Goal: Task Accomplishment & Management: Manage account settings

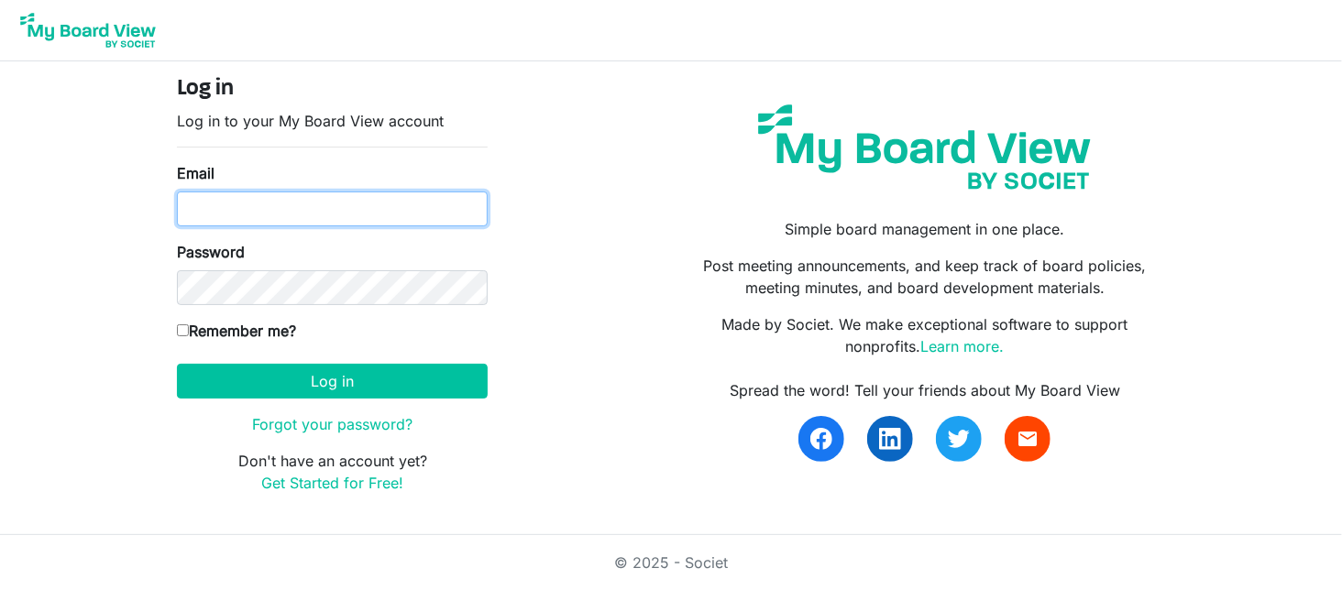
click at [235, 207] on input "Email" at bounding box center [332, 209] width 311 height 35
type input "mike@integralorg.ca"
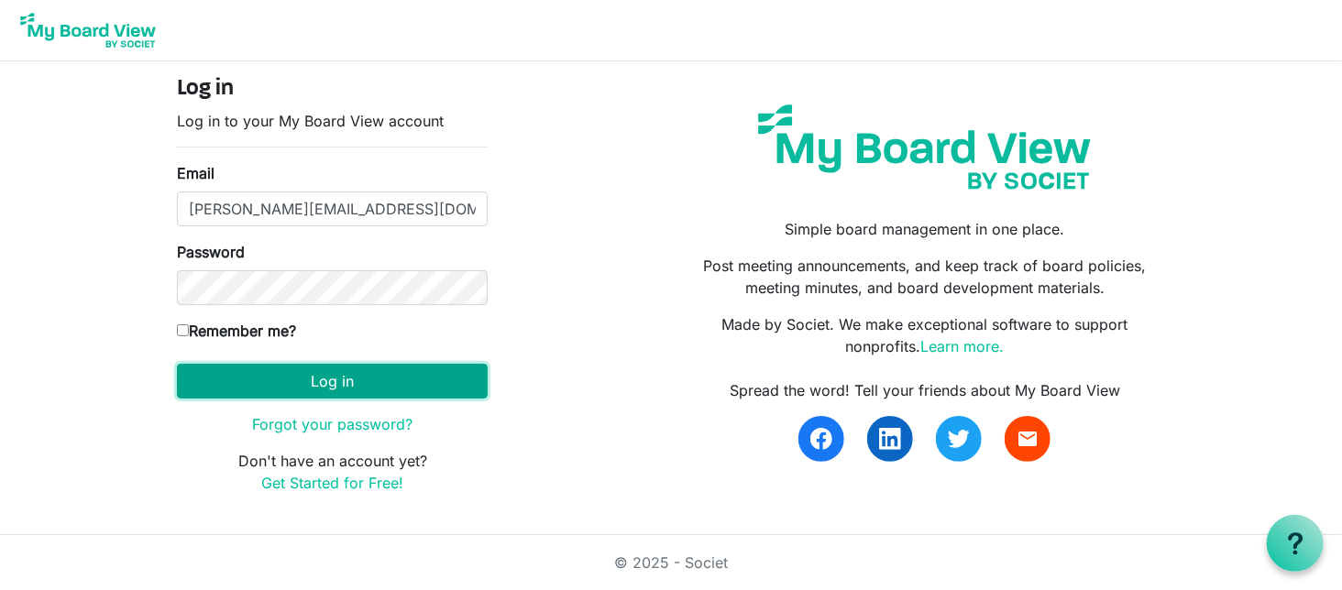
click at [308, 369] on button "Log in" at bounding box center [332, 381] width 311 height 35
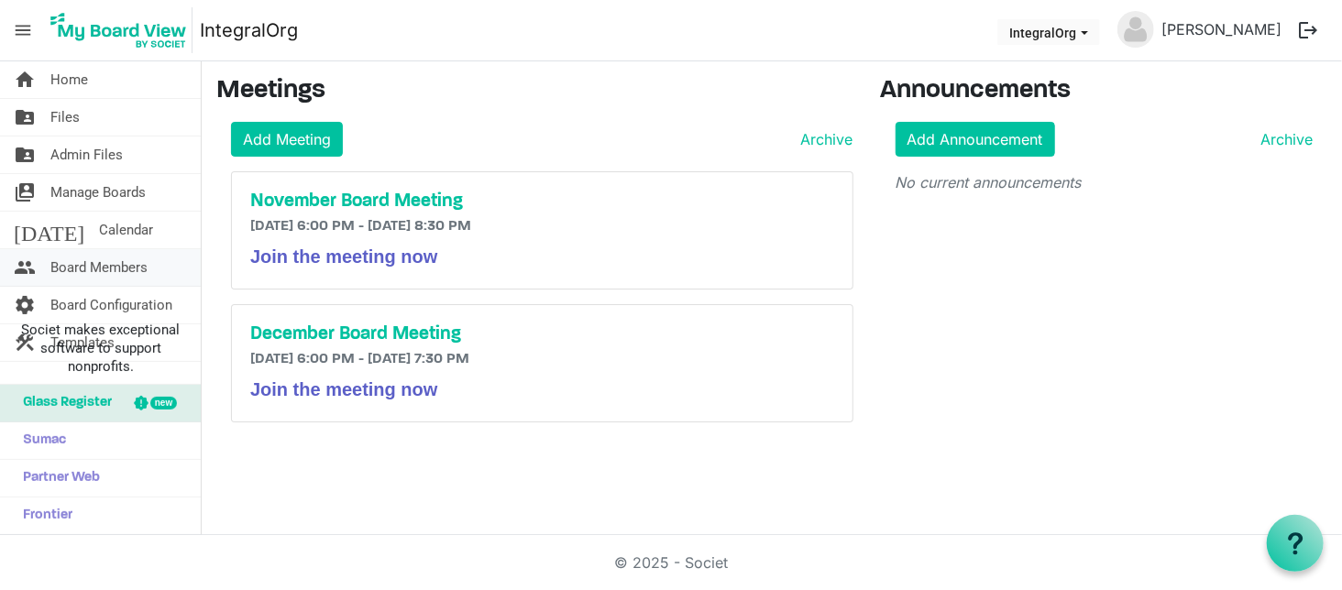
click at [82, 266] on span "Board Members" at bounding box center [98, 267] width 97 height 37
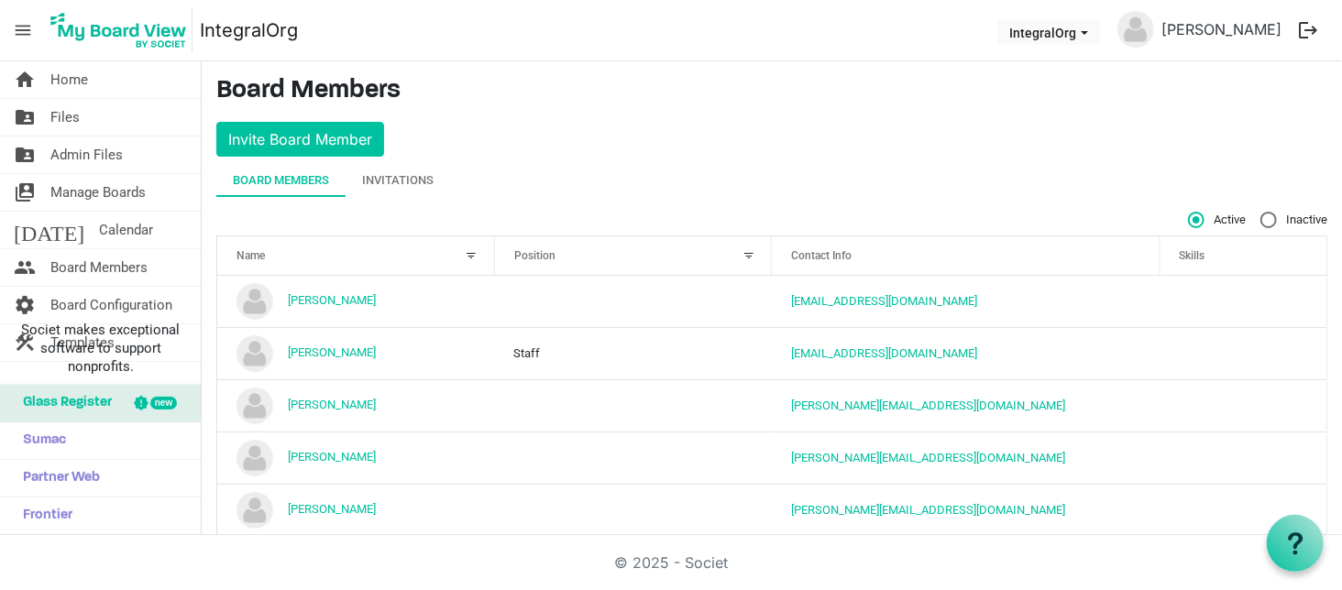
click at [471, 252] on div at bounding box center [472, 256] width 20 height 20
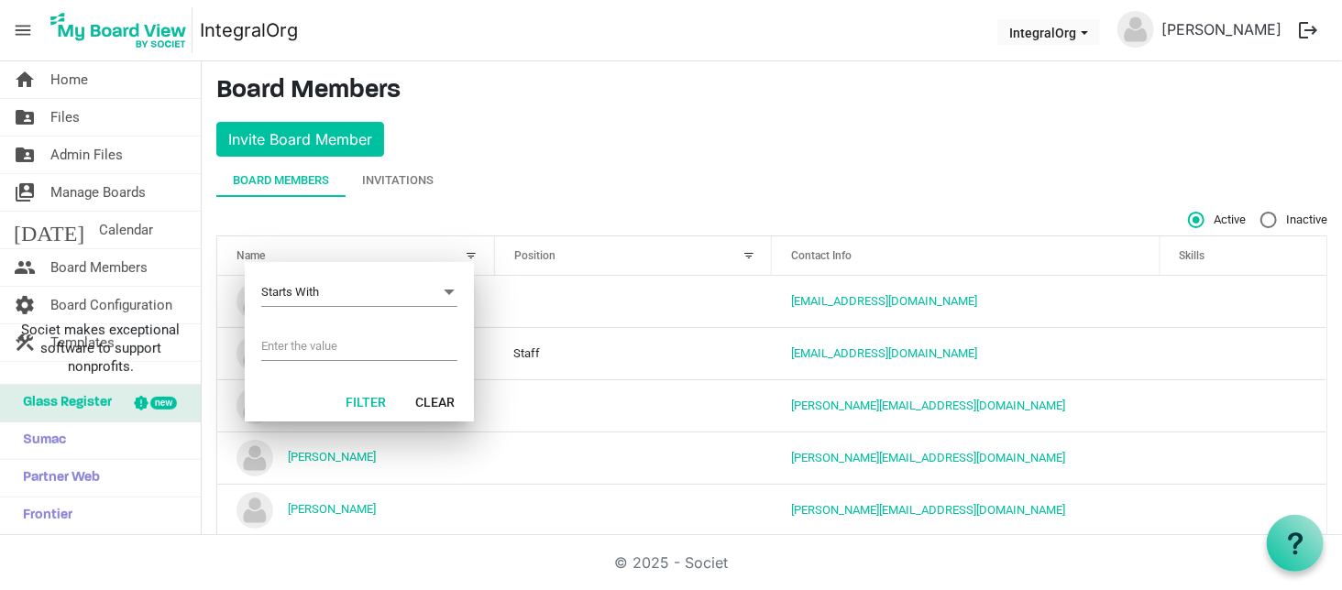
click at [471, 252] on div at bounding box center [472, 256] width 20 height 20
click at [861, 169] on div "Board Members Invitations" at bounding box center [771, 180] width 1111 height 33
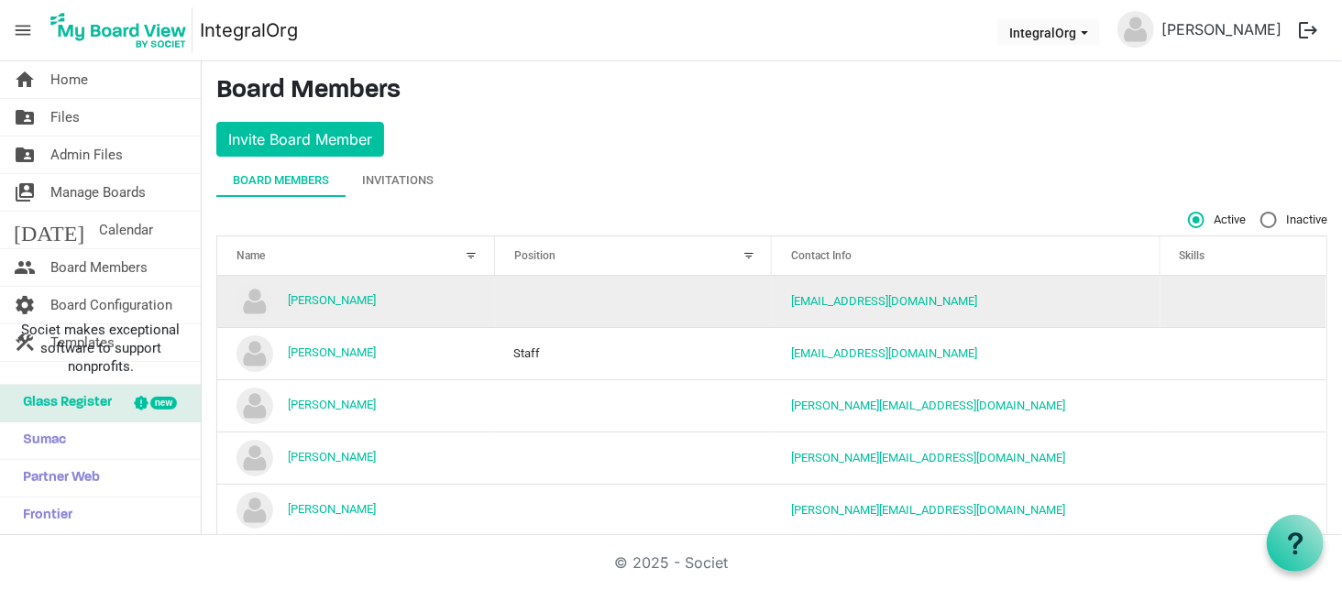
click at [903, 310] on td "[EMAIL_ADDRESS][DOMAIN_NAME]" at bounding box center [966, 301] width 389 height 51
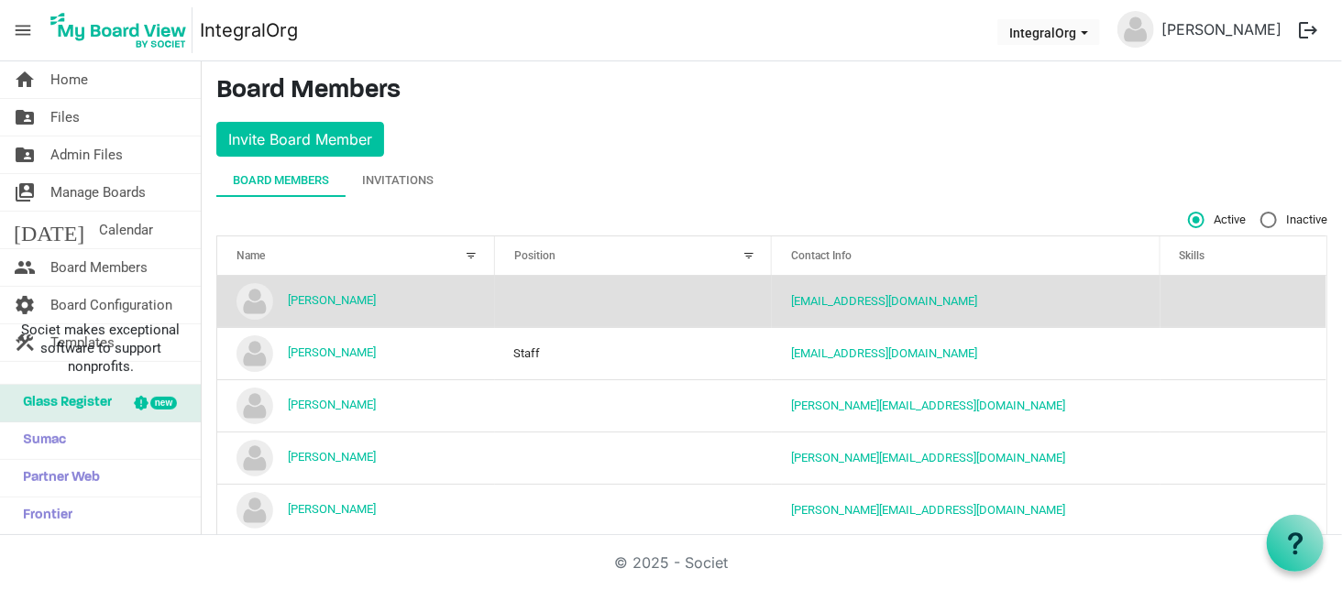
click at [1261, 213] on label "Inactive" at bounding box center [1294, 220] width 67 height 17
click at [1261, 213] on input "Inactive" at bounding box center [1261, 212] width 1 height 1
radio input "true"
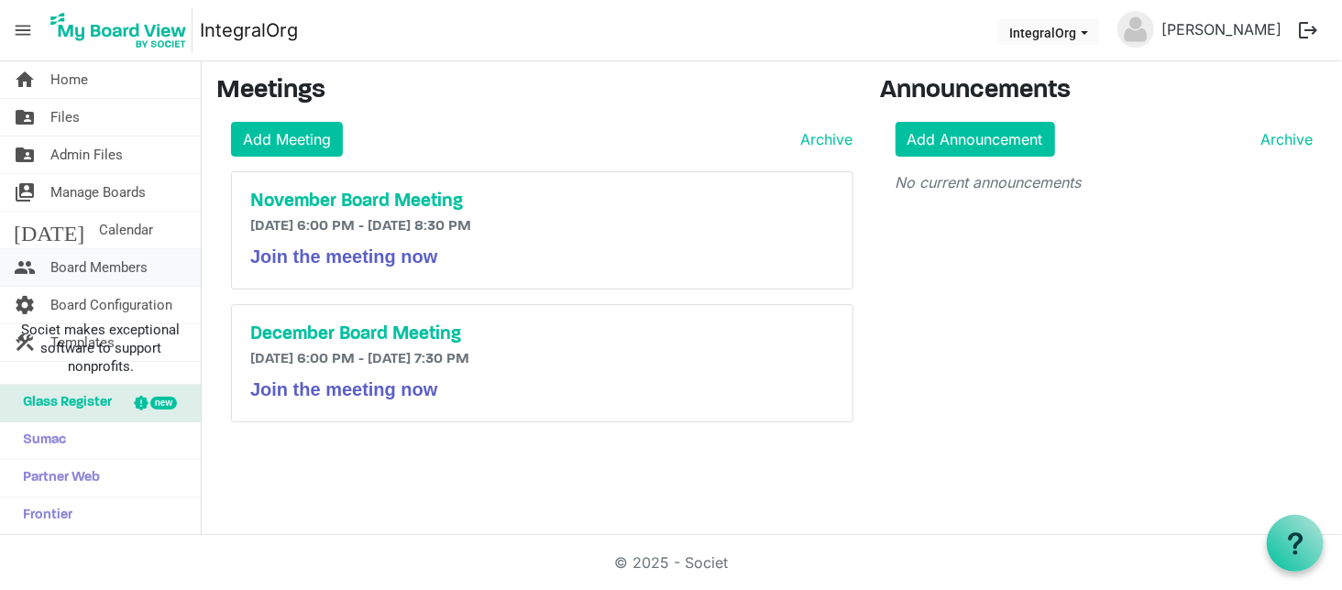
click at [111, 270] on span "Board Members" at bounding box center [98, 267] width 97 height 37
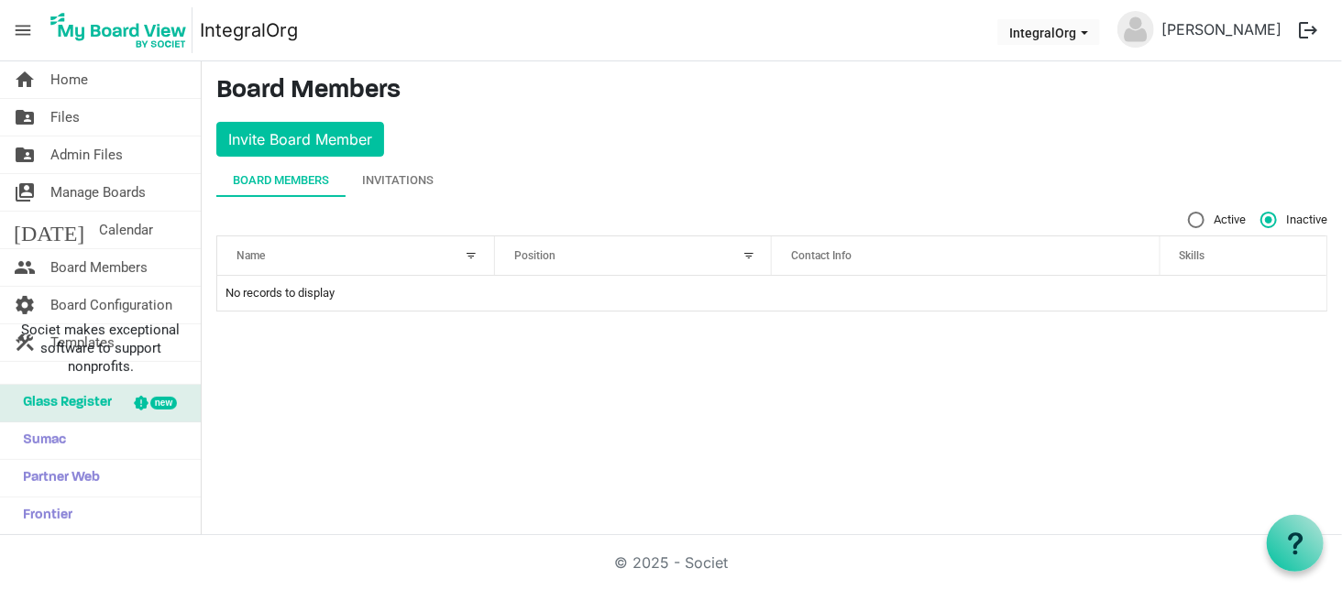
click at [291, 183] on div "Board Members" at bounding box center [281, 180] width 96 height 18
click at [1217, 217] on span "Active" at bounding box center [1217, 220] width 58 height 17
click at [1189, 213] on input "Active" at bounding box center [1188, 212] width 1 height 1
radio input "true"
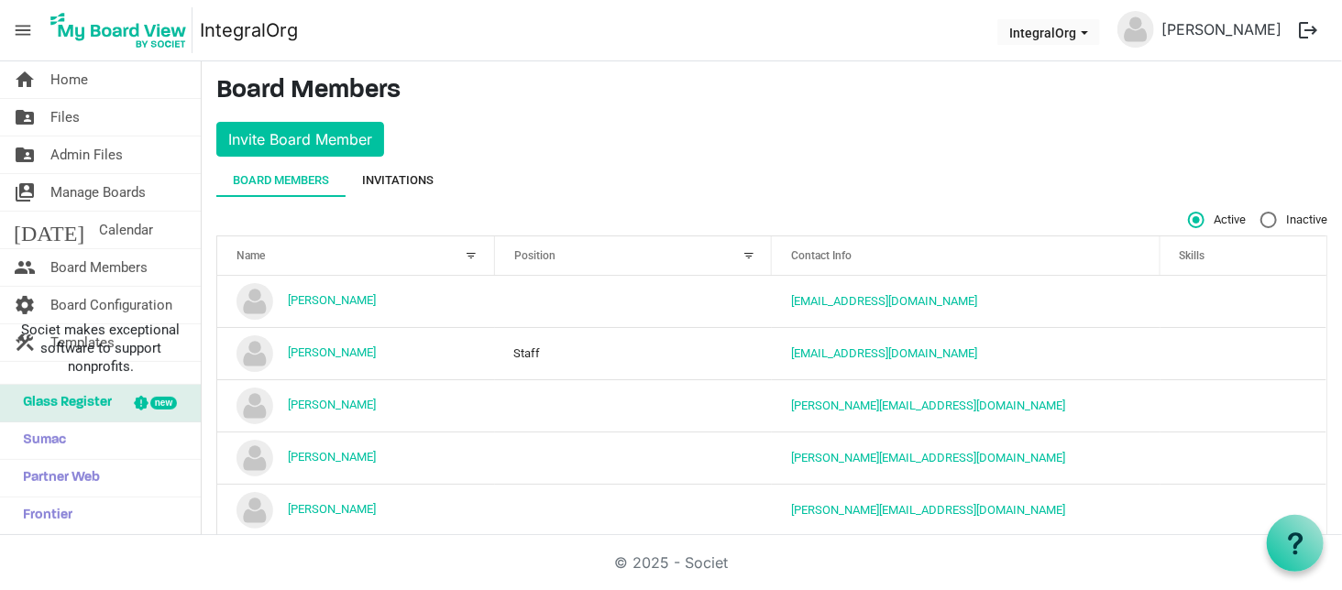
click at [413, 174] on div "Invitations" at bounding box center [398, 180] width 72 height 18
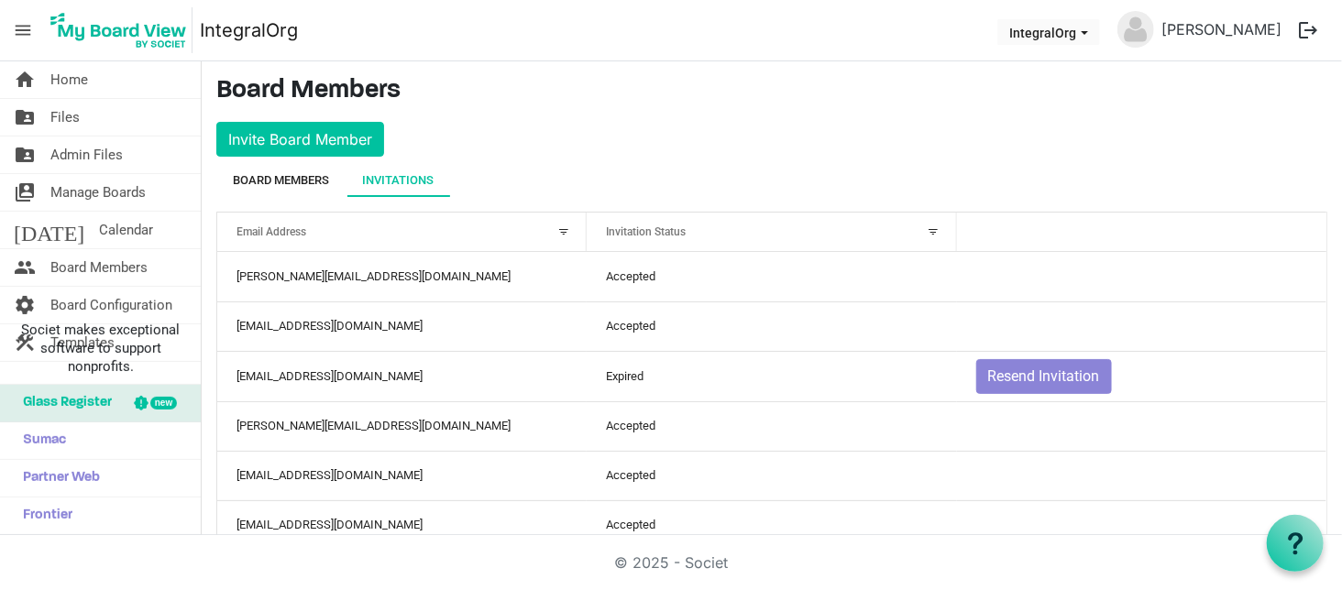
click at [267, 169] on div "Board Members" at bounding box center [281, 180] width 96 height 33
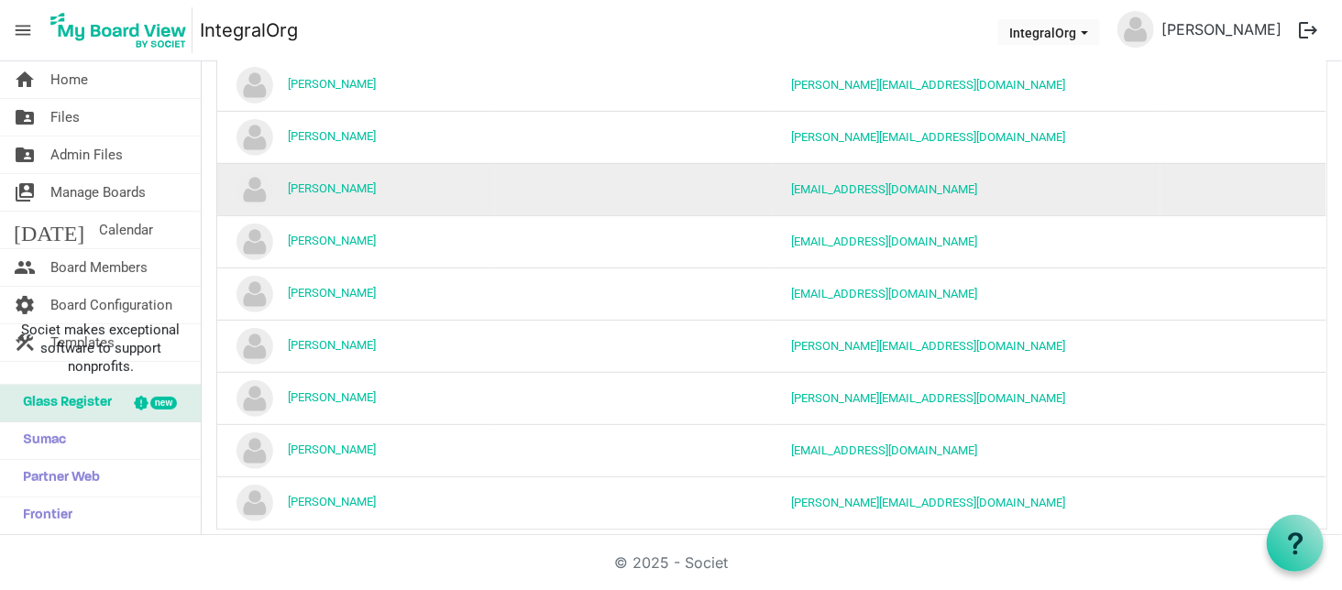
scroll to position [392, 0]
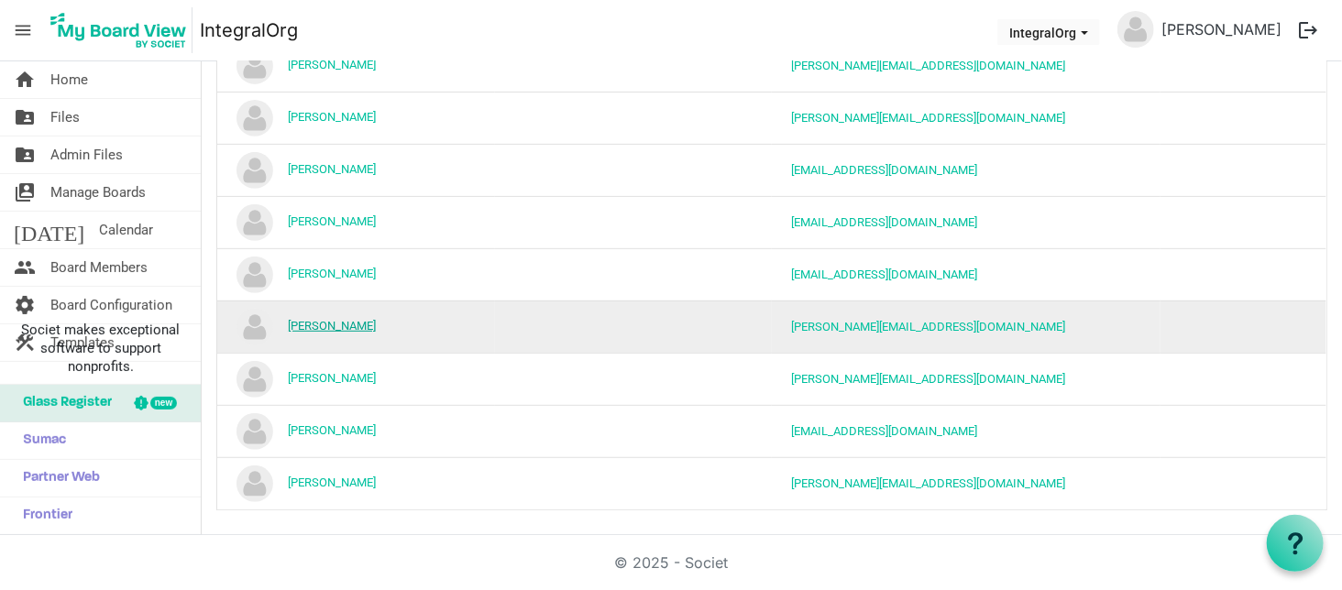
click at [304, 324] on link "[PERSON_NAME]" at bounding box center [332, 326] width 88 height 14
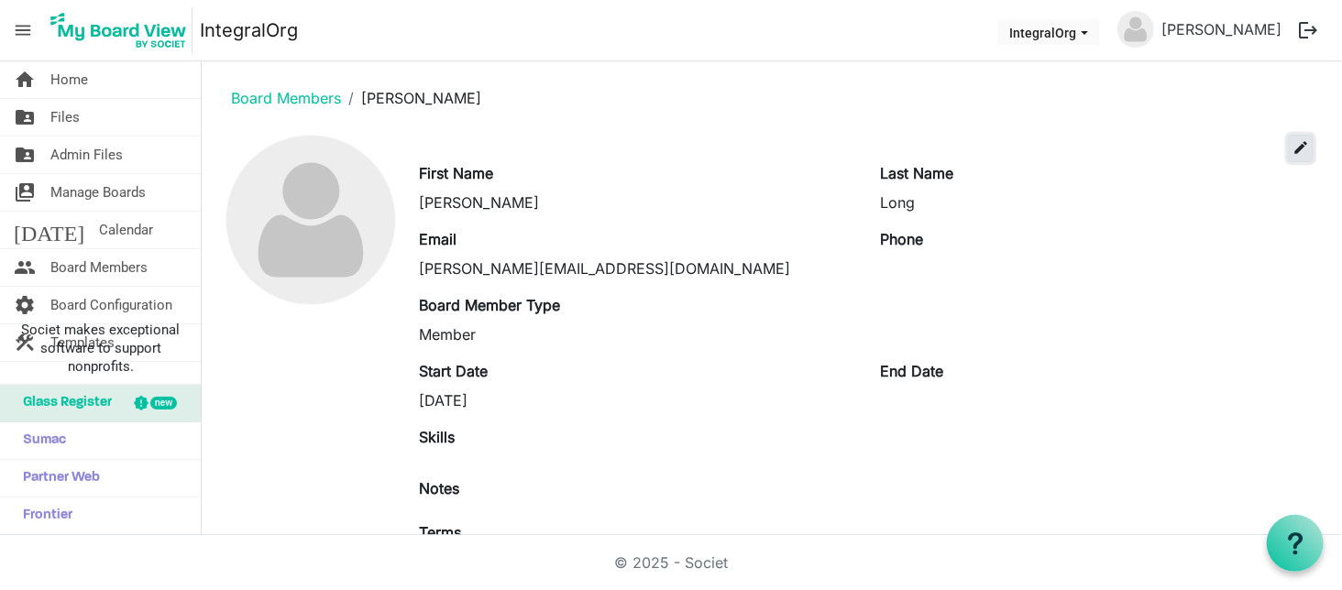
click at [1293, 149] on span "edit" at bounding box center [1301, 147] width 17 height 17
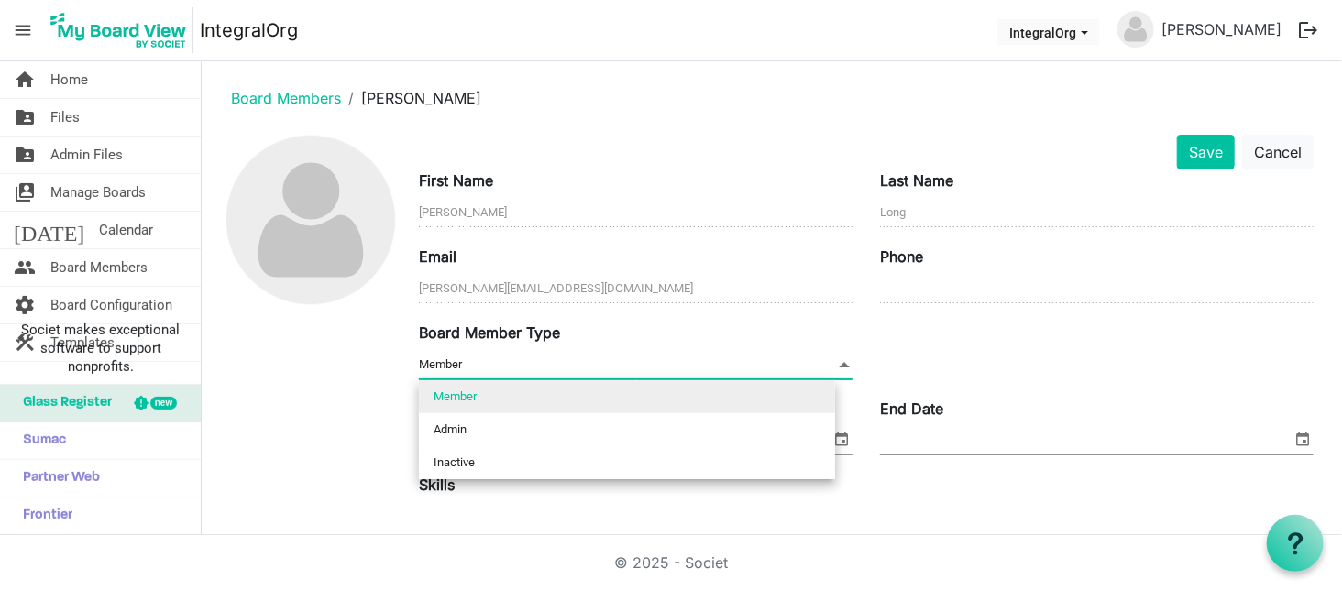
click at [836, 361] on span at bounding box center [844, 365] width 17 height 20
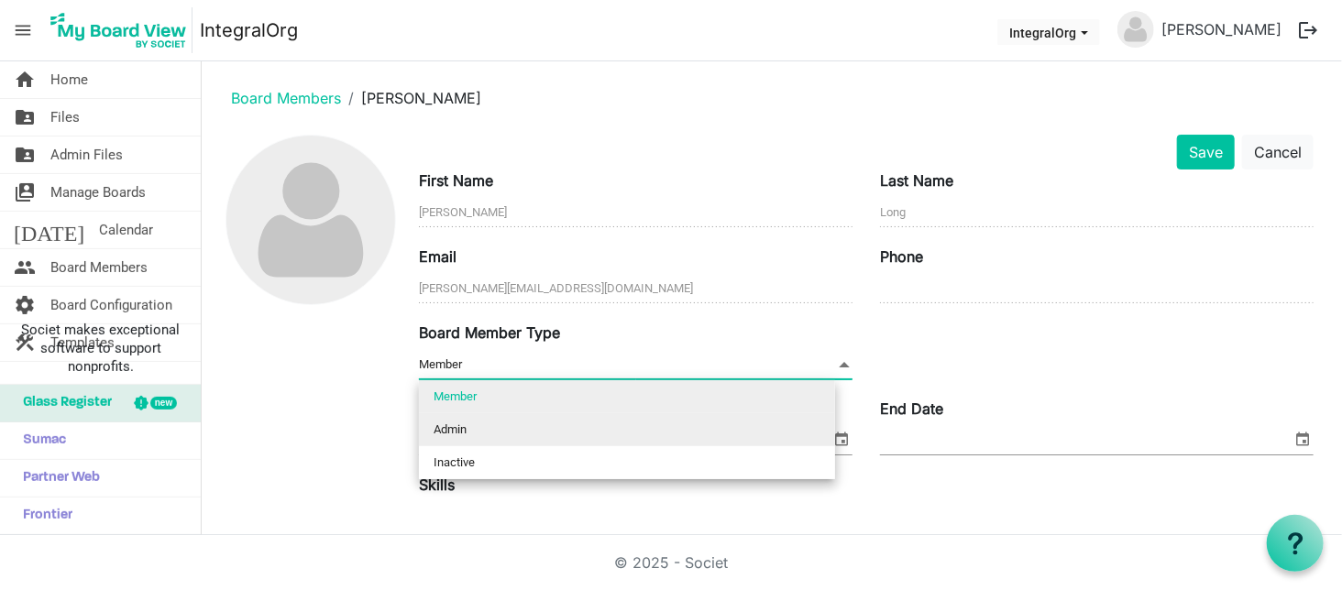
click at [561, 424] on li "Admin" at bounding box center [627, 429] width 416 height 33
type input "Admin"
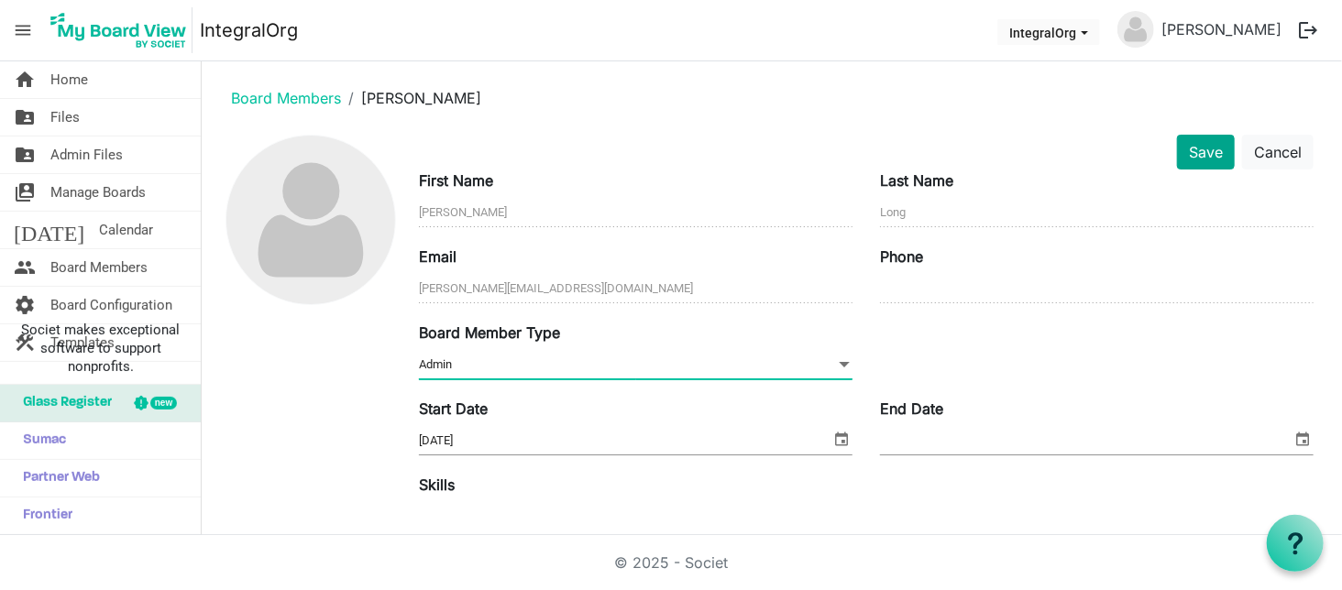
click at [1189, 165] on form "Save Cancel First Name Margo Last Name Long Email margo@margolong.com Phone Boa…" at bounding box center [866, 507] width 895 height 745
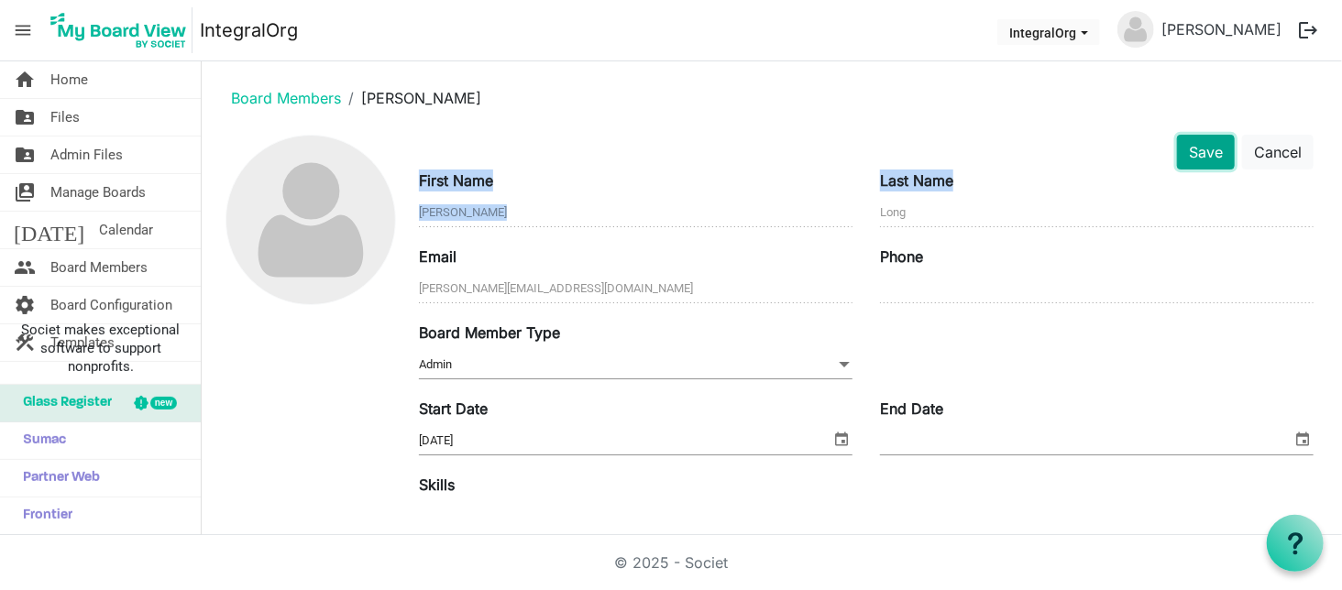
click at [1186, 153] on button "Save" at bounding box center [1206, 152] width 58 height 35
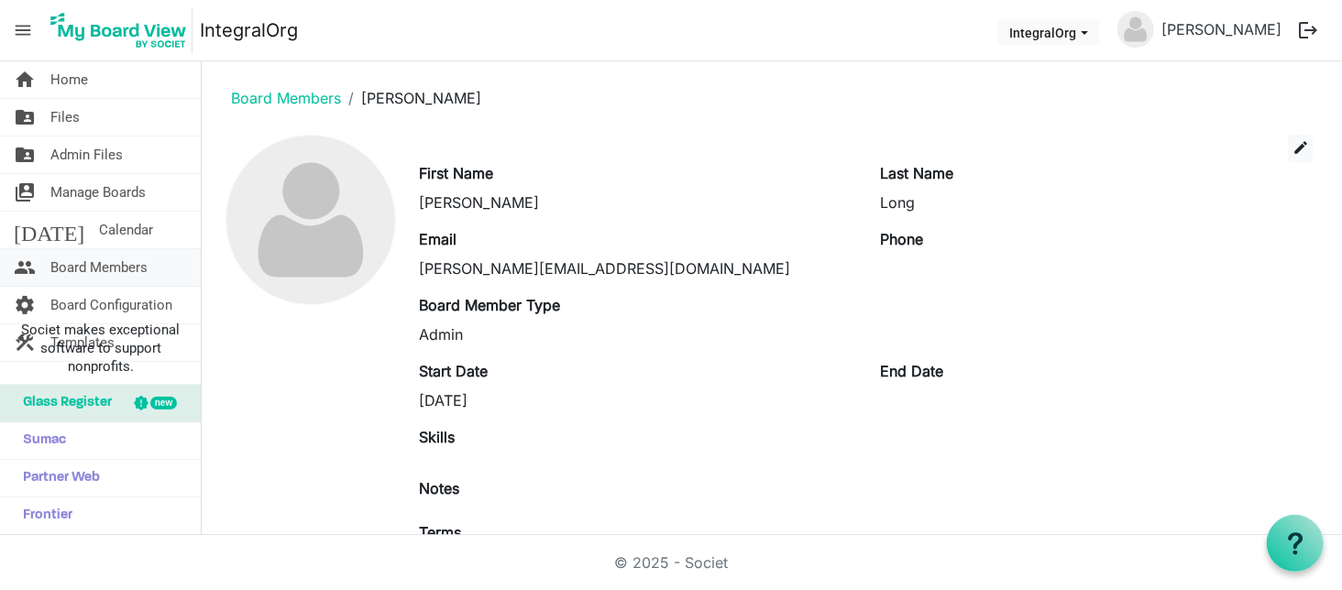
click at [88, 266] on span "Board Members" at bounding box center [98, 267] width 97 height 37
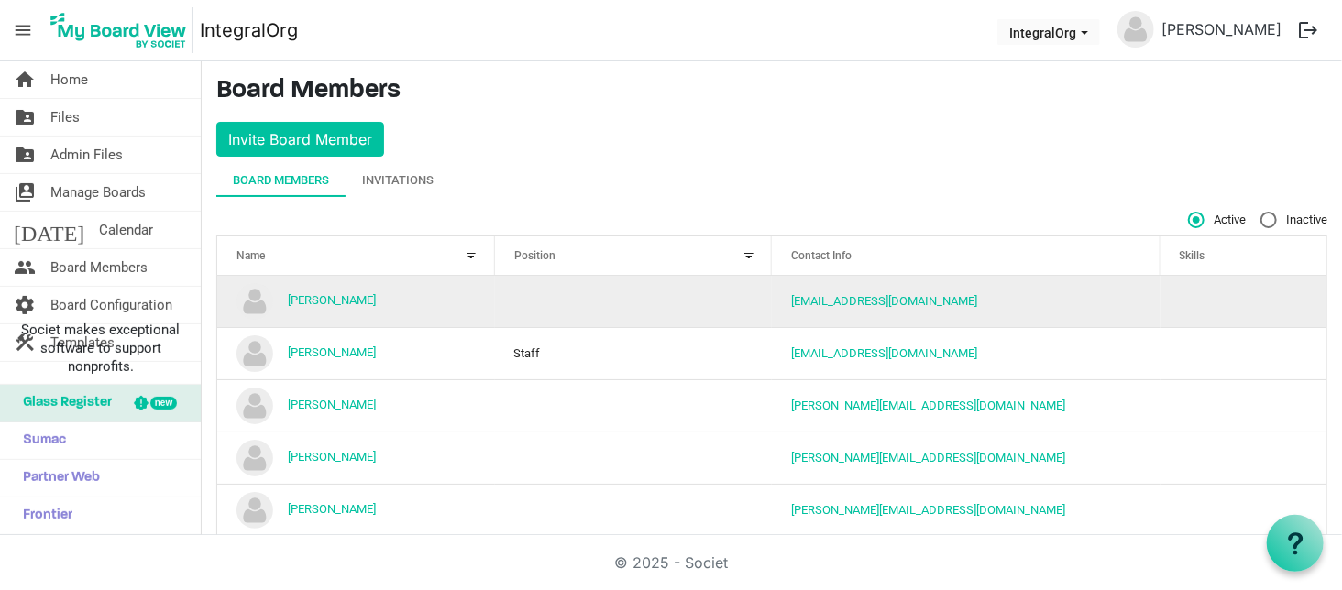
click at [355, 307] on td "[PERSON_NAME]" at bounding box center [356, 301] width 278 height 51
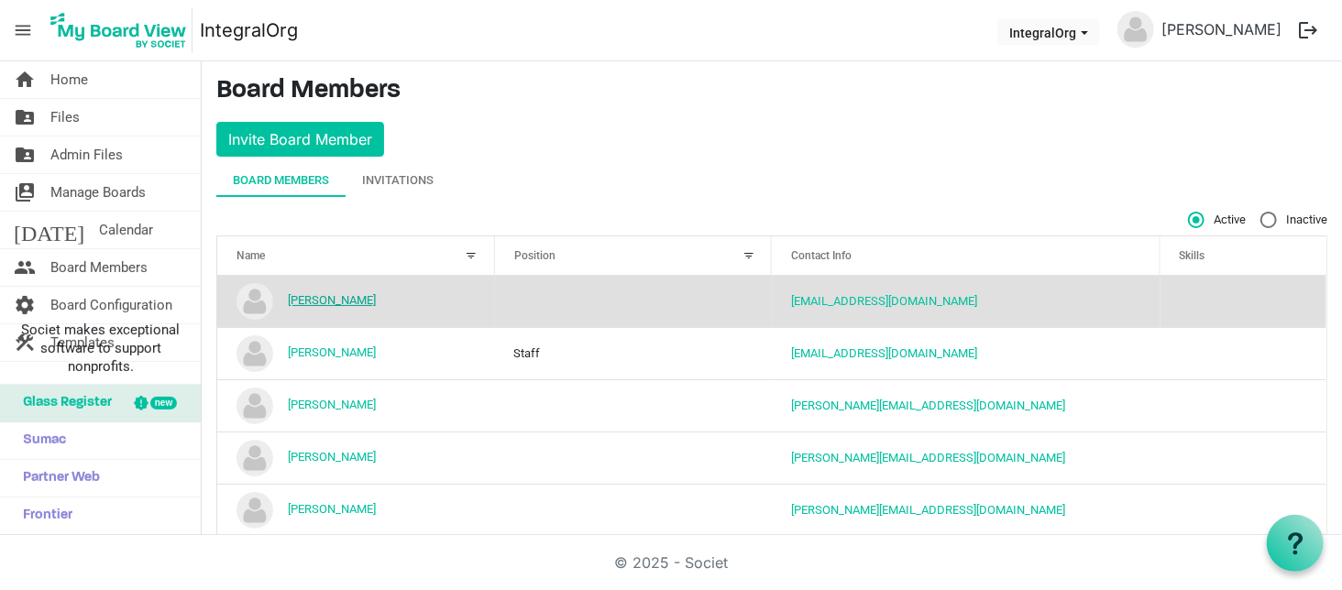
click at [351, 294] on link "[PERSON_NAME]" at bounding box center [332, 300] width 88 height 14
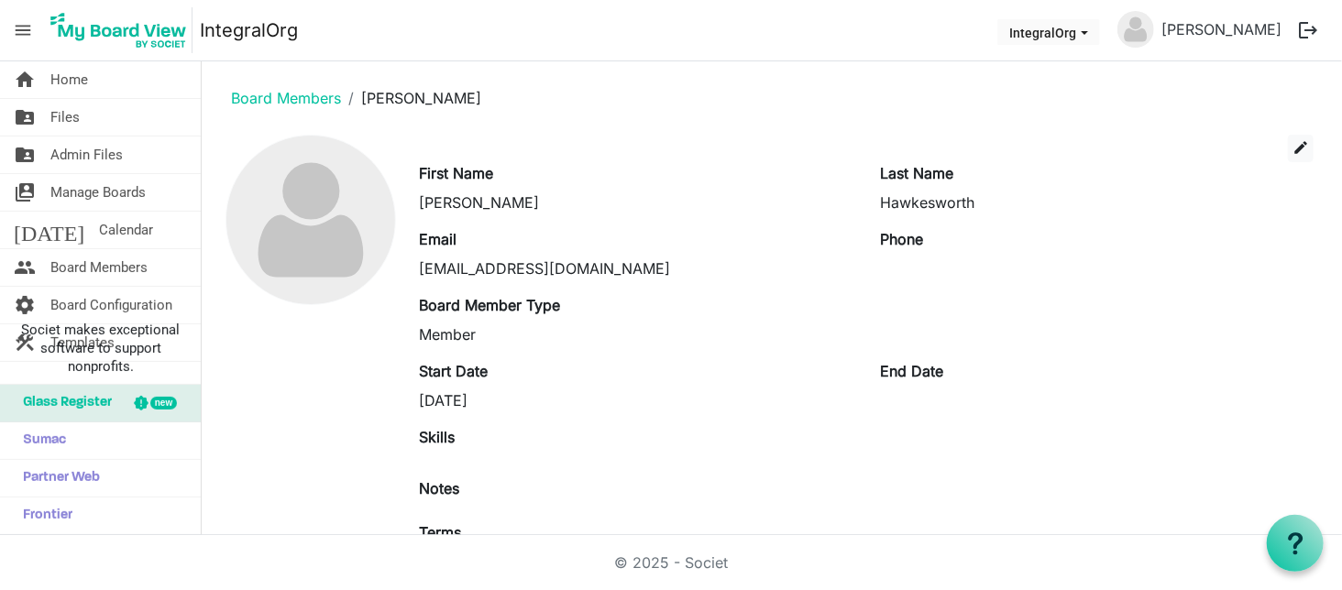
click at [898, 373] on label "End Date" at bounding box center [911, 371] width 63 height 22
click at [1293, 139] on span "edit" at bounding box center [1301, 147] width 17 height 17
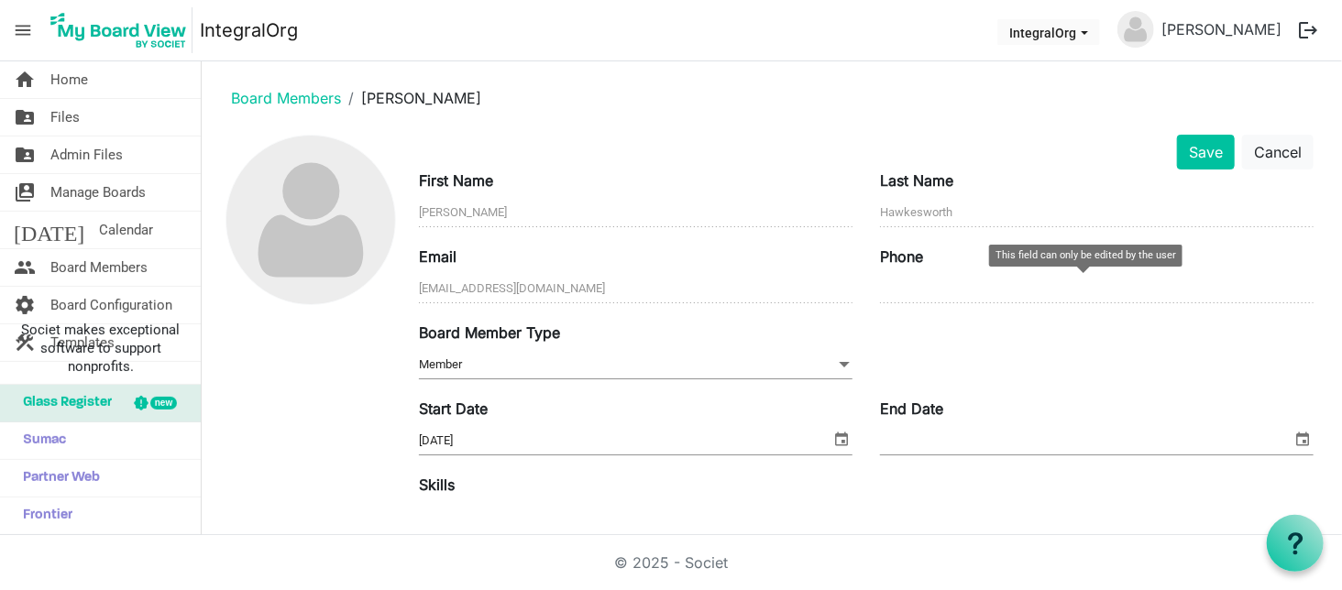
scroll to position [204, 0]
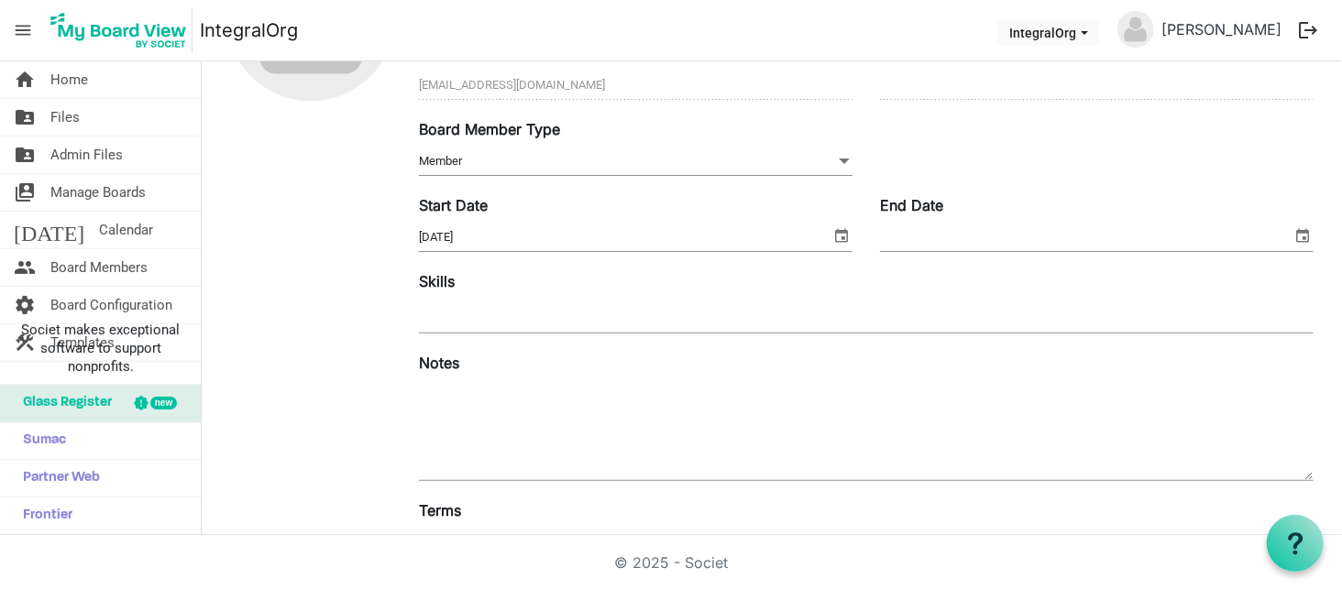
click at [972, 238] on input "End Date" at bounding box center [1086, 238] width 412 height 28
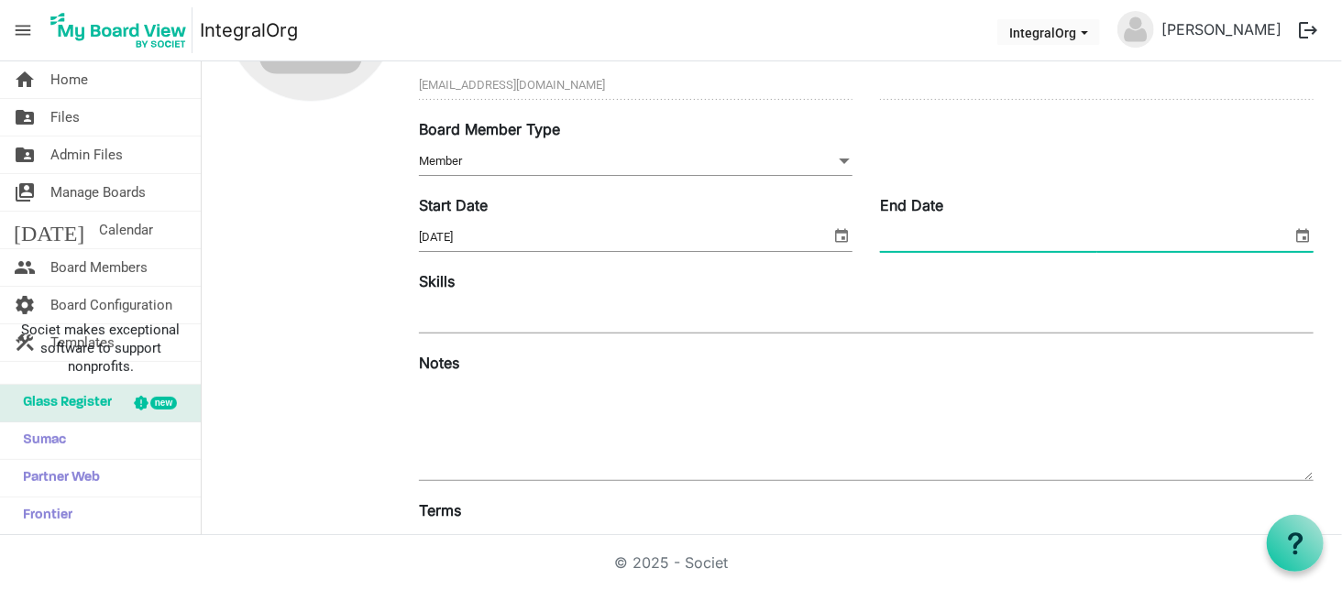
click at [1292, 231] on span "select" at bounding box center [1303, 236] width 22 height 24
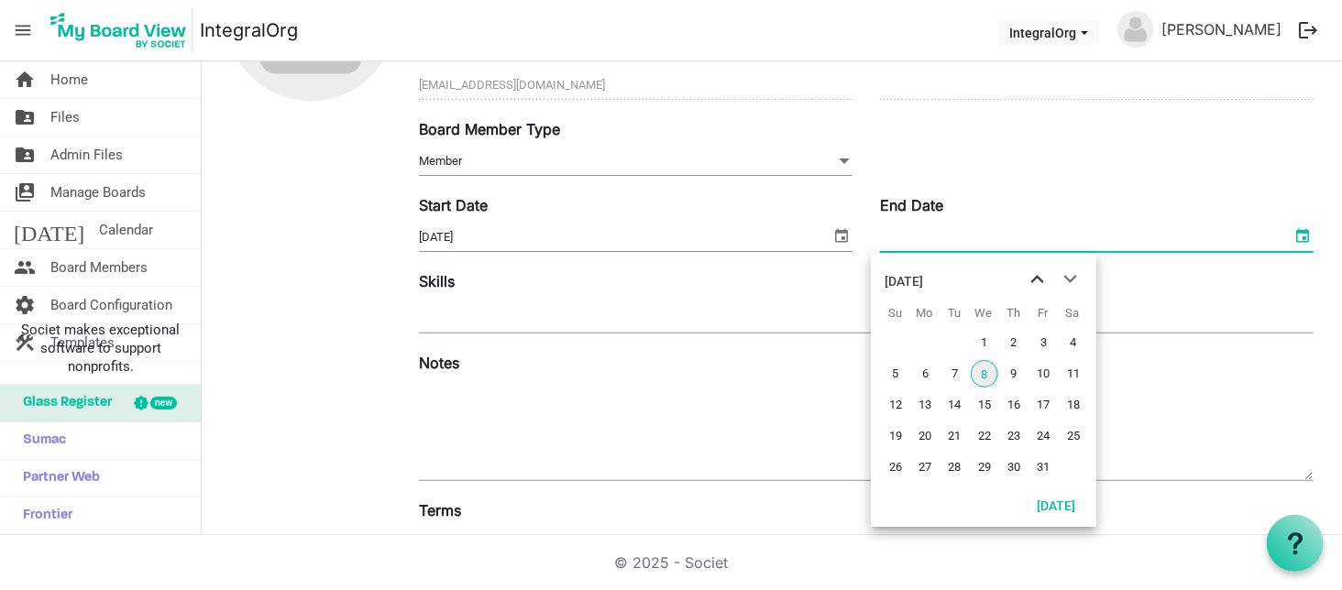
click at [1032, 277] on span "previous month" at bounding box center [1038, 279] width 32 height 33
click at [1035, 444] on span "26" at bounding box center [1044, 437] width 28 height 28
type input "9/26/2025"
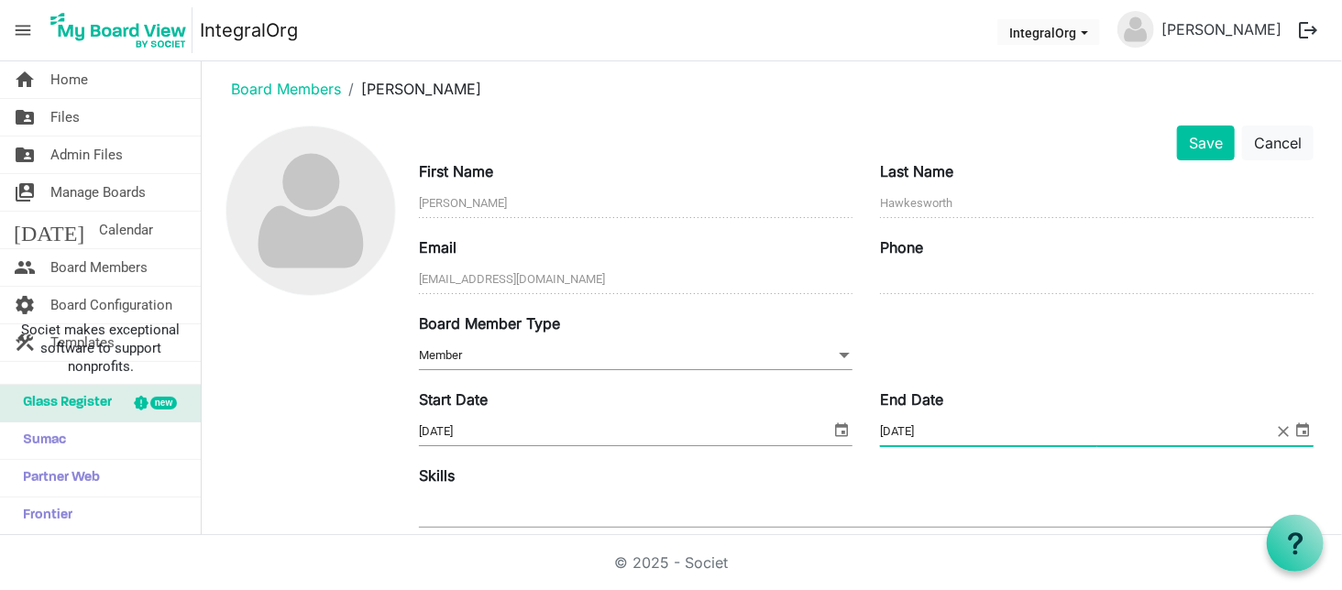
scroll to position [0, 0]
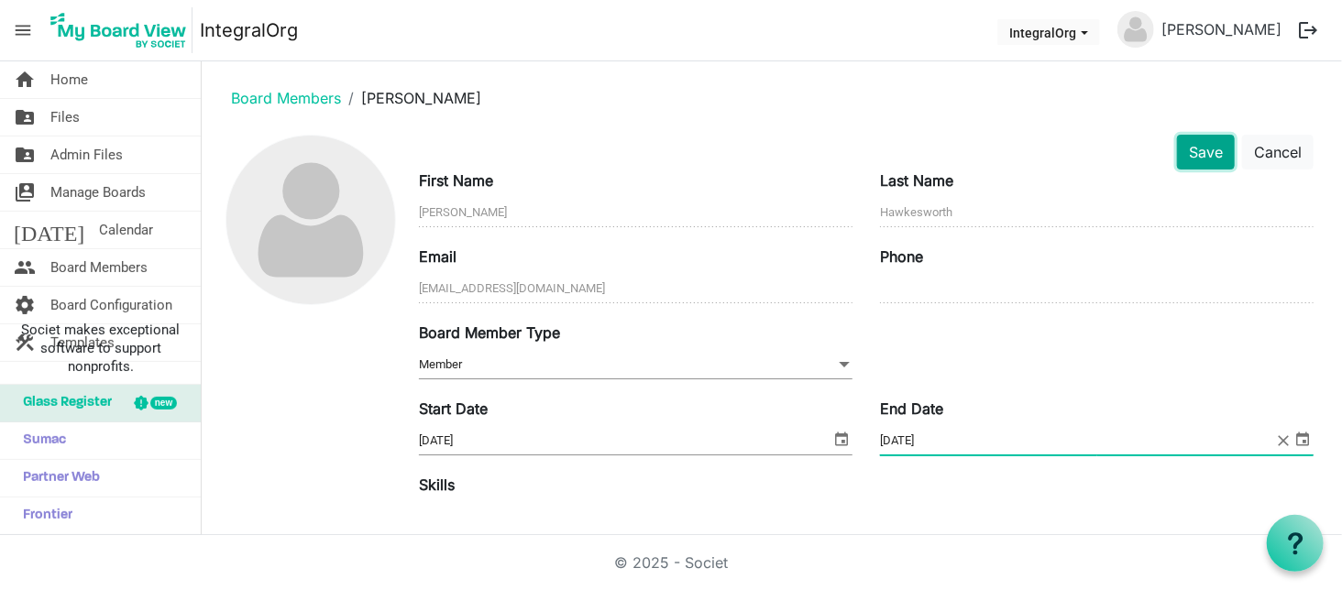
click at [1190, 160] on button "Save" at bounding box center [1206, 152] width 58 height 35
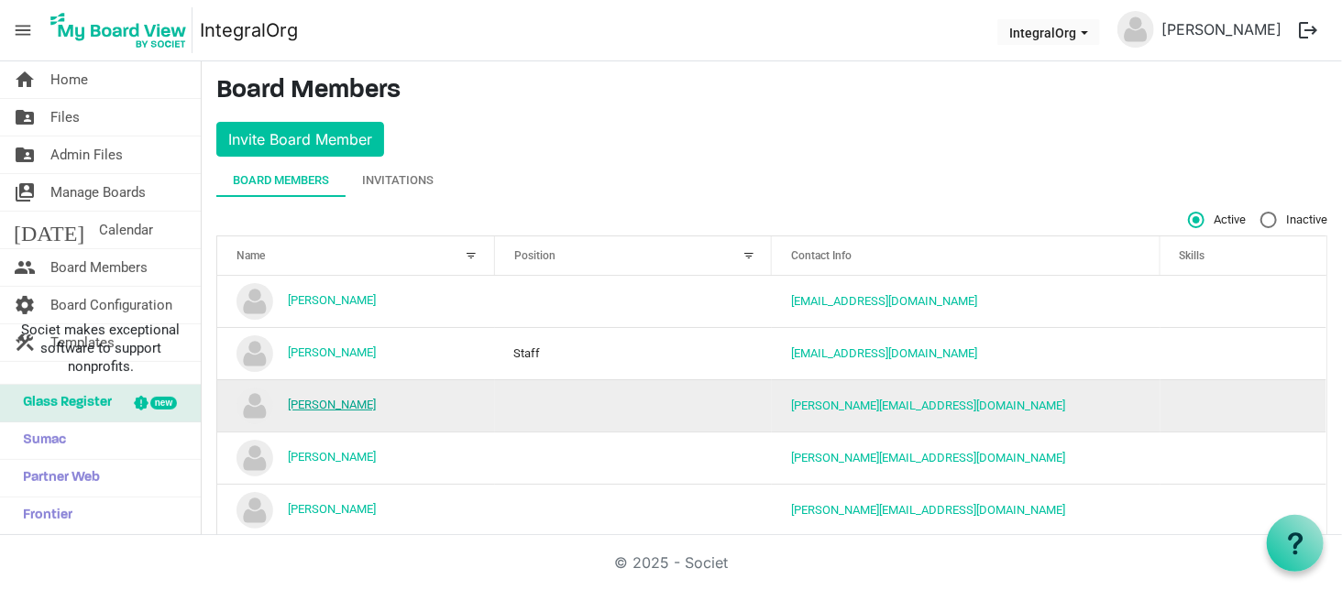
click at [333, 402] on link "[PERSON_NAME]" at bounding box center [332, 405] width 88 height 14
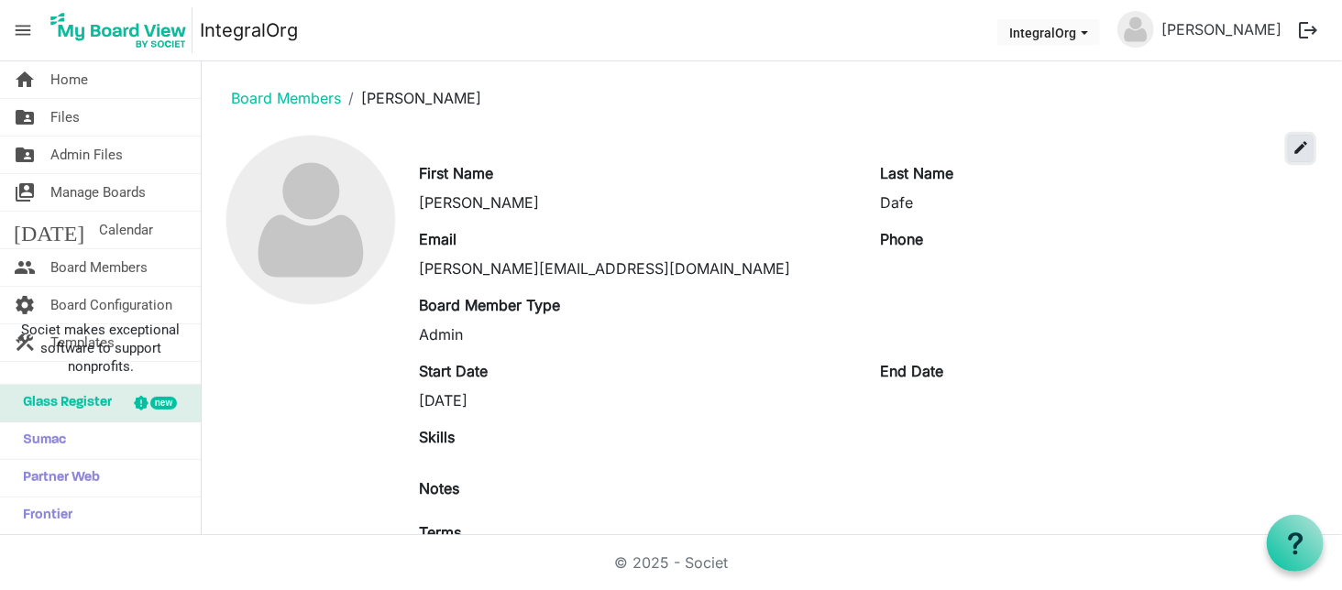
click at [1293, 145] on span "edit" at bounding box center [1301, 147] width 17 height 17
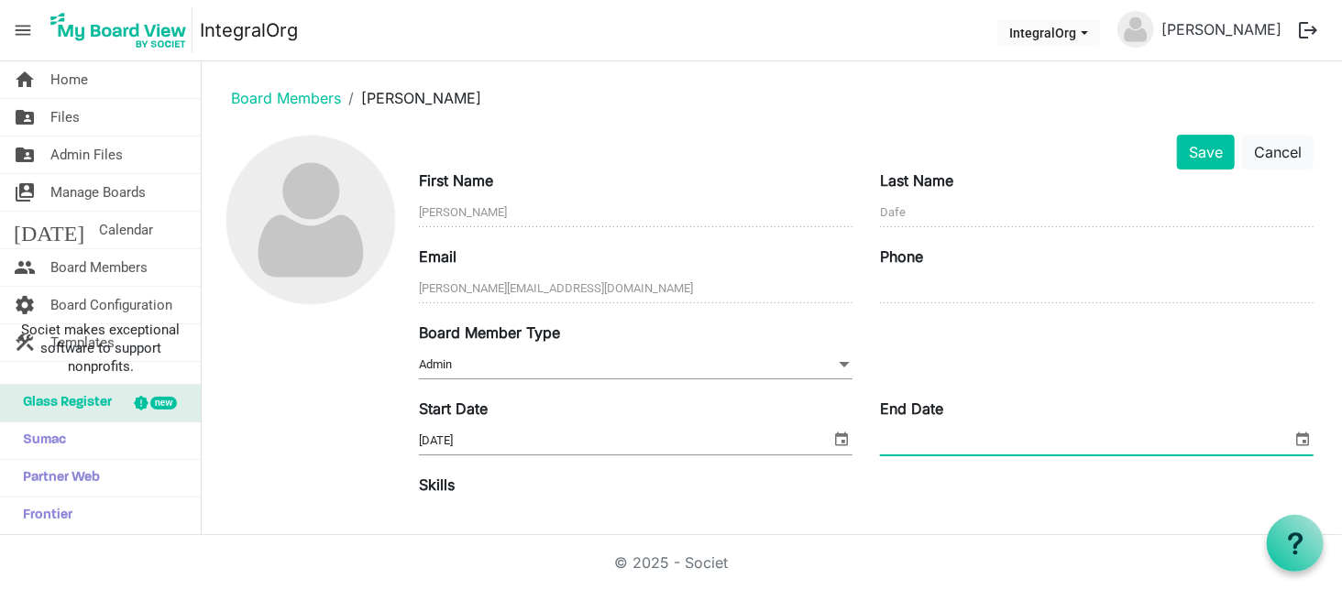
click at [893, 441] on input "End Date" at bounding box center [1086, 441] width 412 height 28
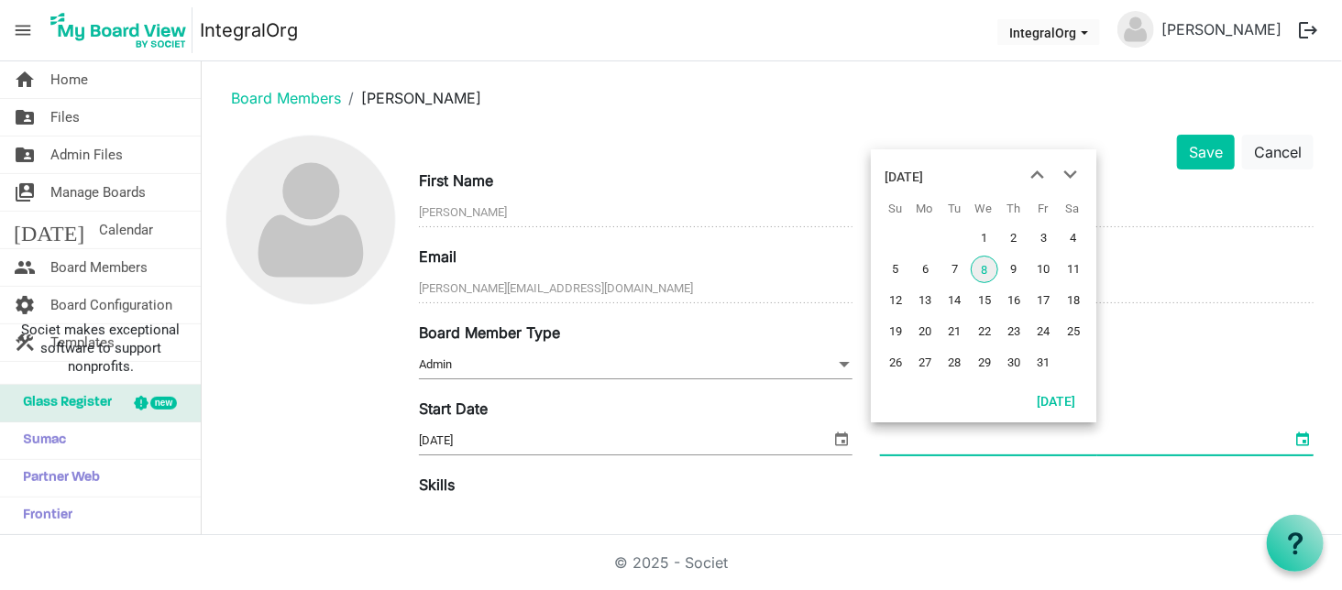
click at [1292, 439] on span "select" at bounding box center [1303, 439] width 22 height 24
click at [1035, 172] on span "previous month" at bounding box center [1038, 175] width 32 height 33
click at [1044, 330] on span "26" at bounding box center [1044, 332] width 28 height 28
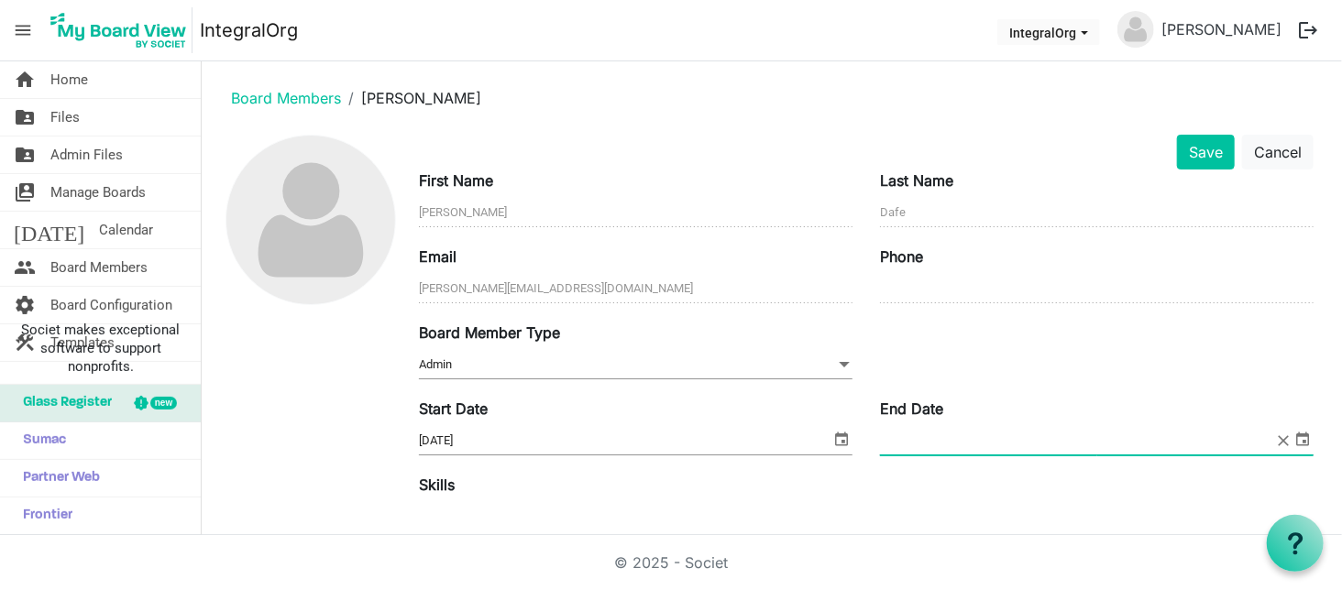
type input "[DATE]"
click at [1202, 148] on button "Save" at bounding box center [1206, 152] width 58 height 35
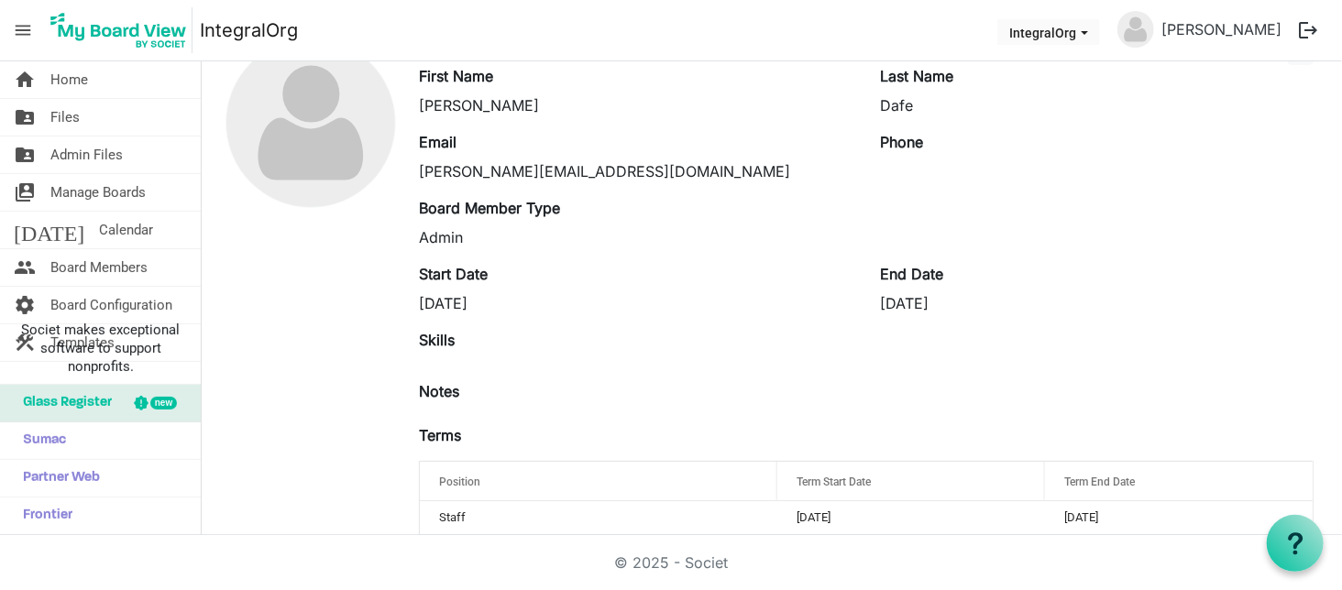
scroll to position [125, 0]
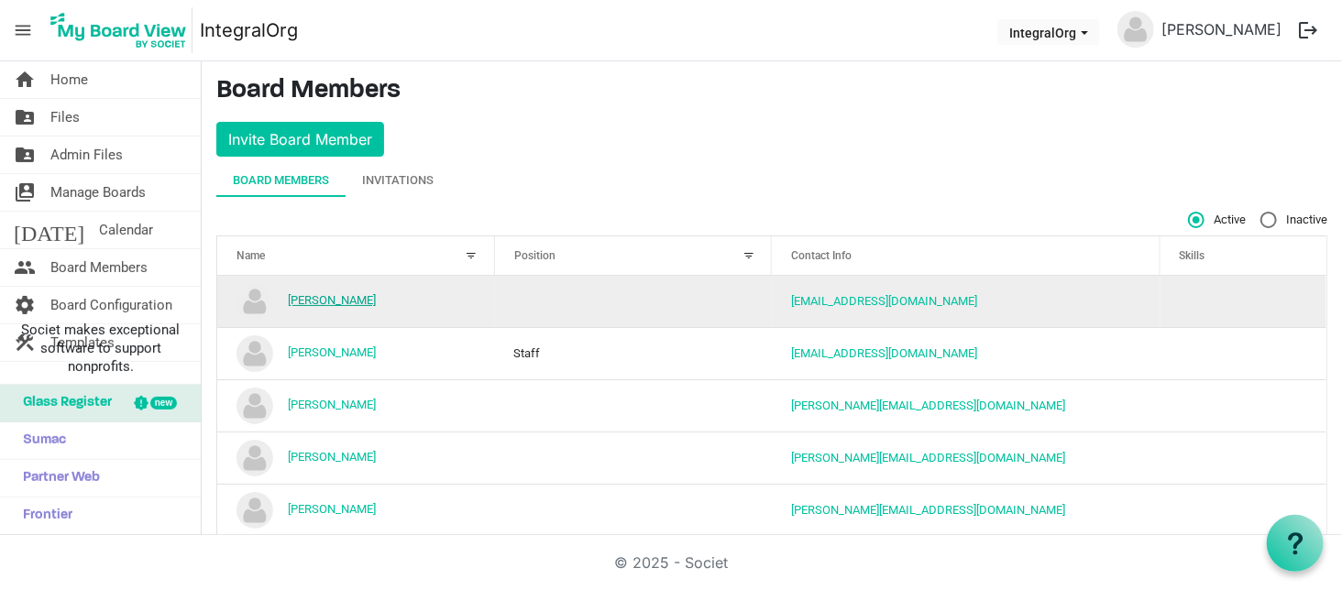
click at [360, 295] on link "[PERSON_NAME]" at bounding box center [332, 300] width 88 height 14
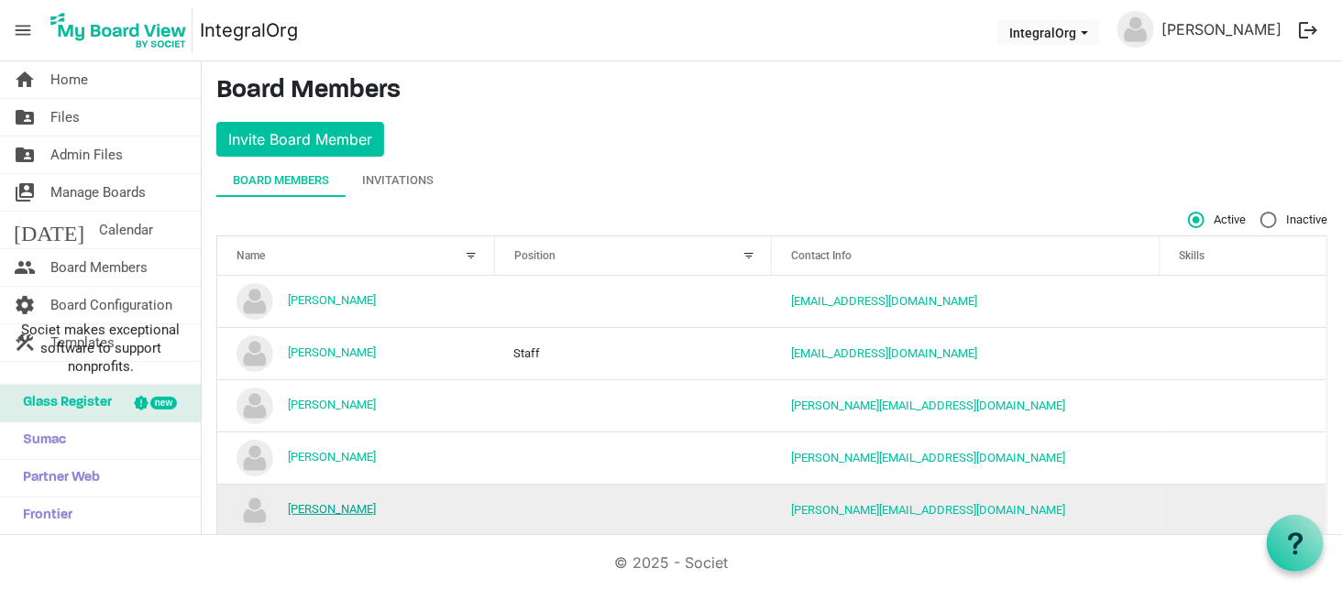
click at [349, 502] on link "[PERSON_NAME]" at bounding box center [332, 509] width 88 height 14
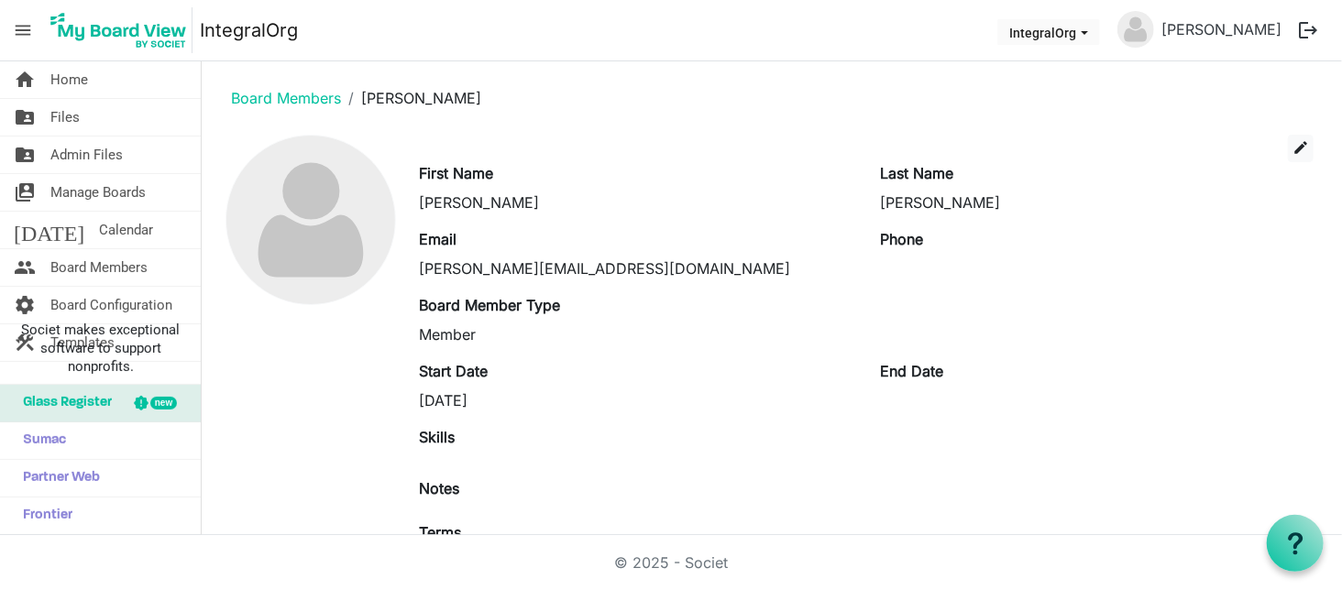
click at [880, 371] on label "End Date" at bounding box center [911, 371] width 63 height 22
click at [1293, 144] on span "edit" at bounding box center [1301, 147] width 17 height 17
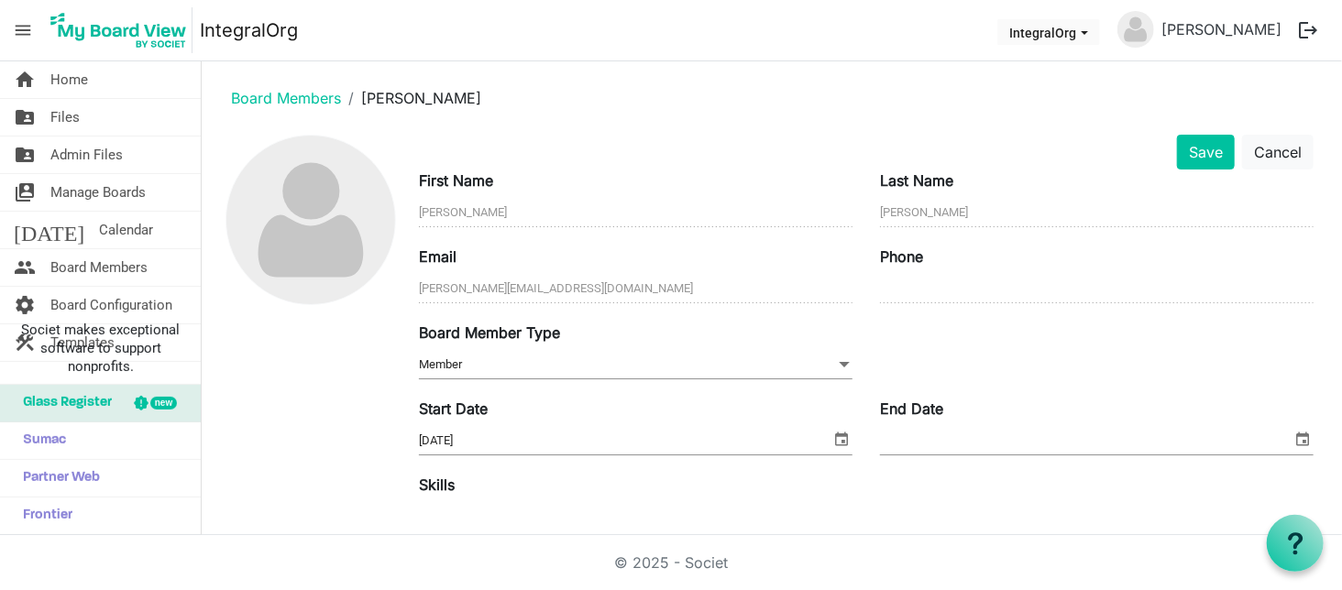
click at [1292, 436] on span "select" at bounding box center [1303, 439] width 22 height 24
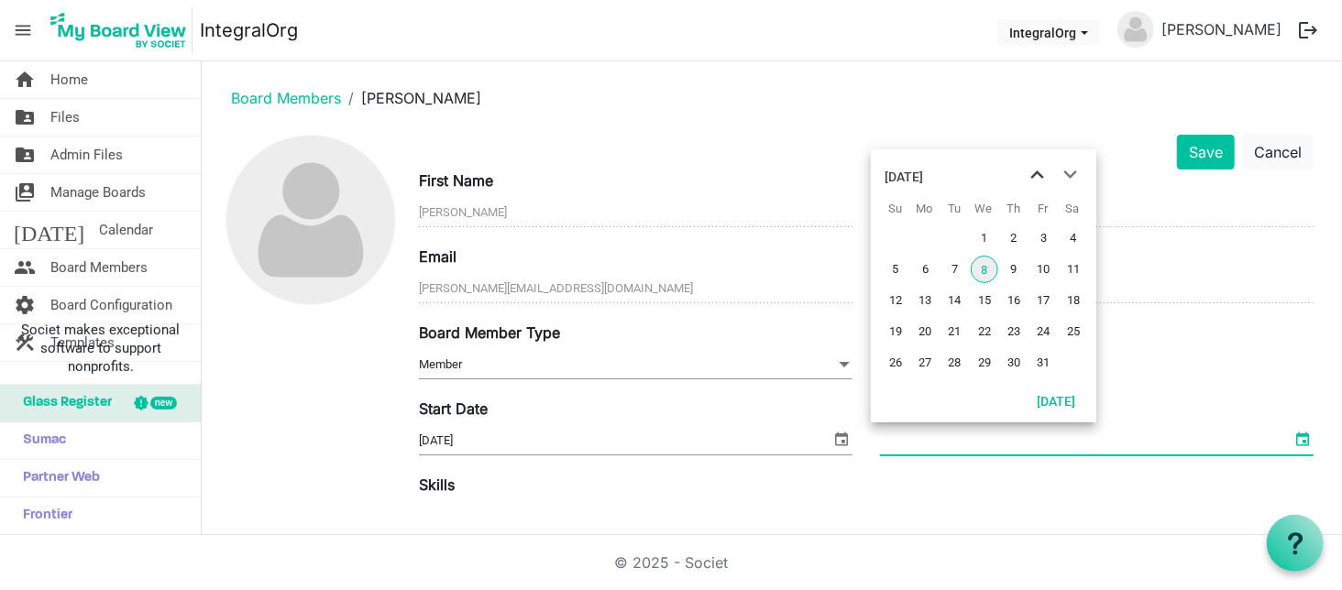
click at [1035, 170] on span "previous month" at bounding box center [1038, 175] width 32 height 33
click at [1019, 300] on span "18" at bounding box center [1014, 301] width 28 height 28
type input "9/18/2025"
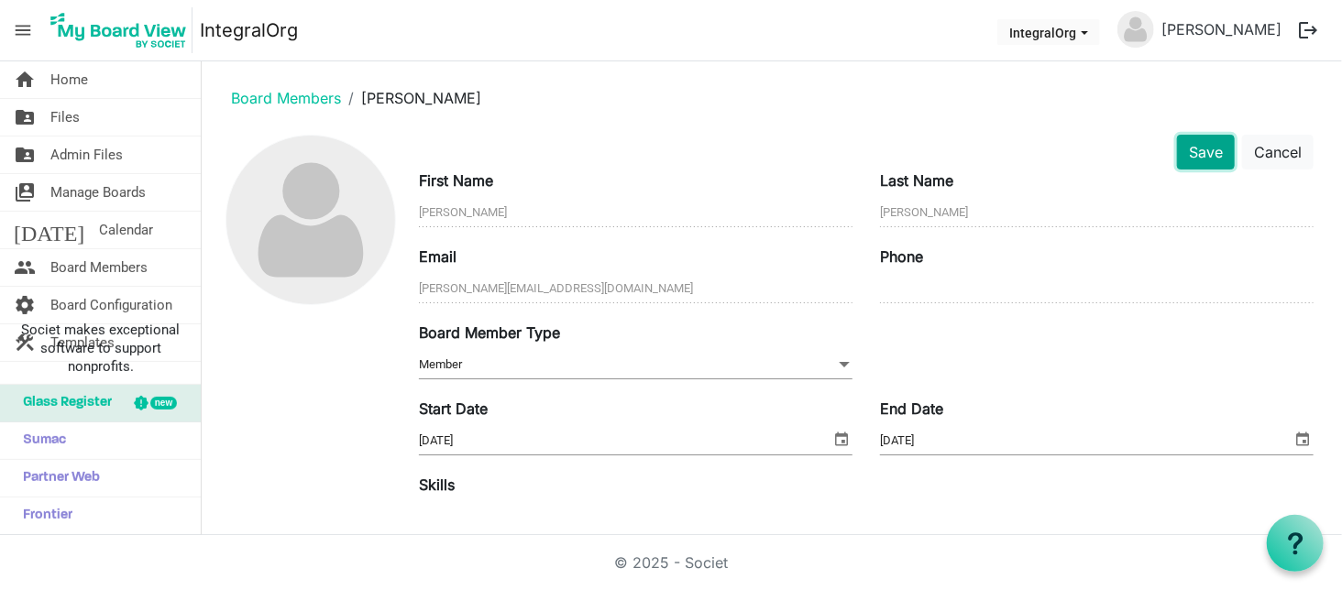
click at [1205, 153] on button "Save" at bounding box center [1206, 152] width 58 height 35
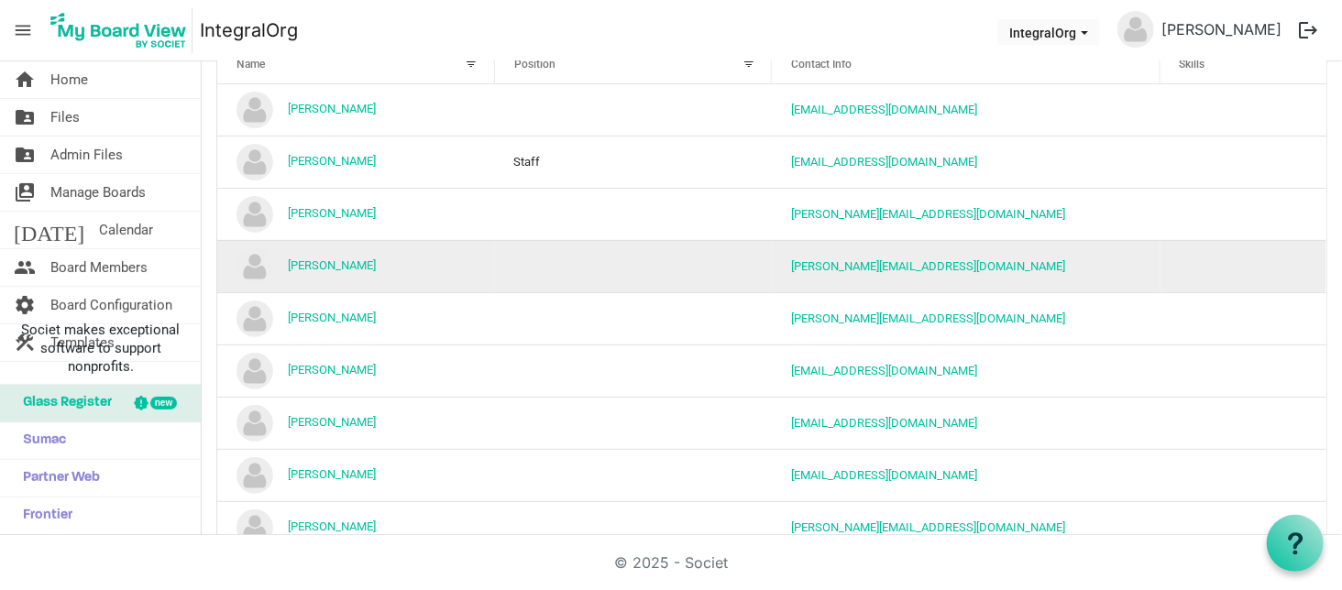
scroll to position [204, 0]
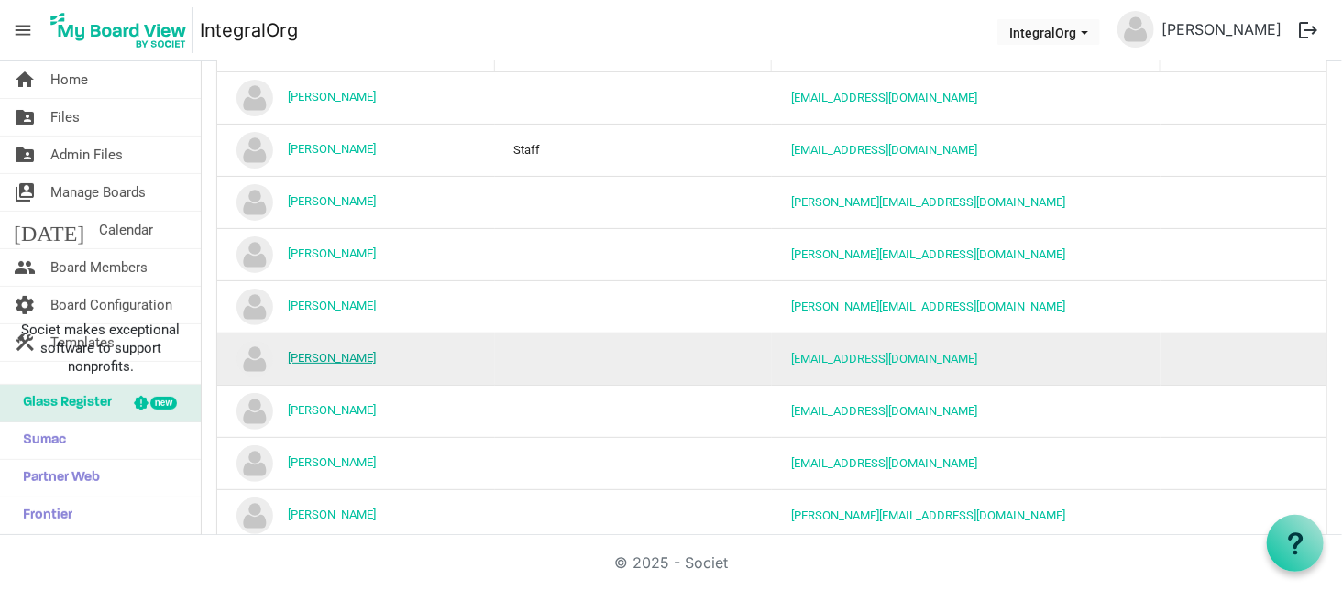
click at [323, 354] on link "Kristen Brown" at bounding box center [332, 358] width 88 height 14
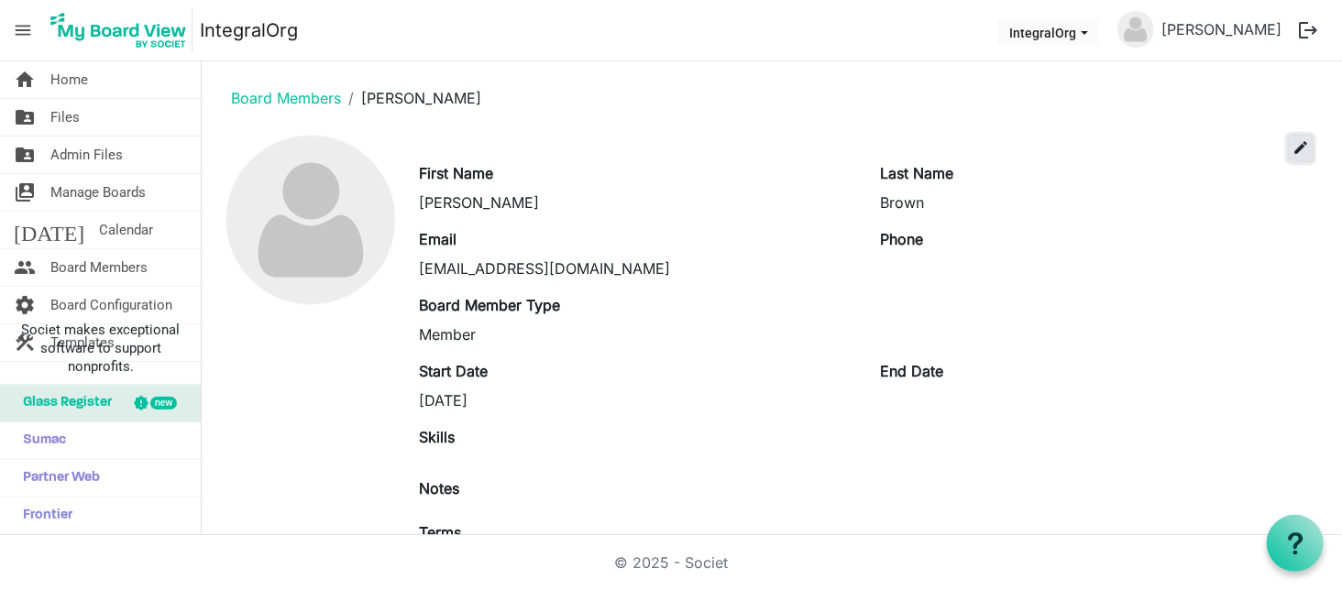
click at [1293, 139] on span "edit" at bounding box center [1301, 147] width 17 height 17
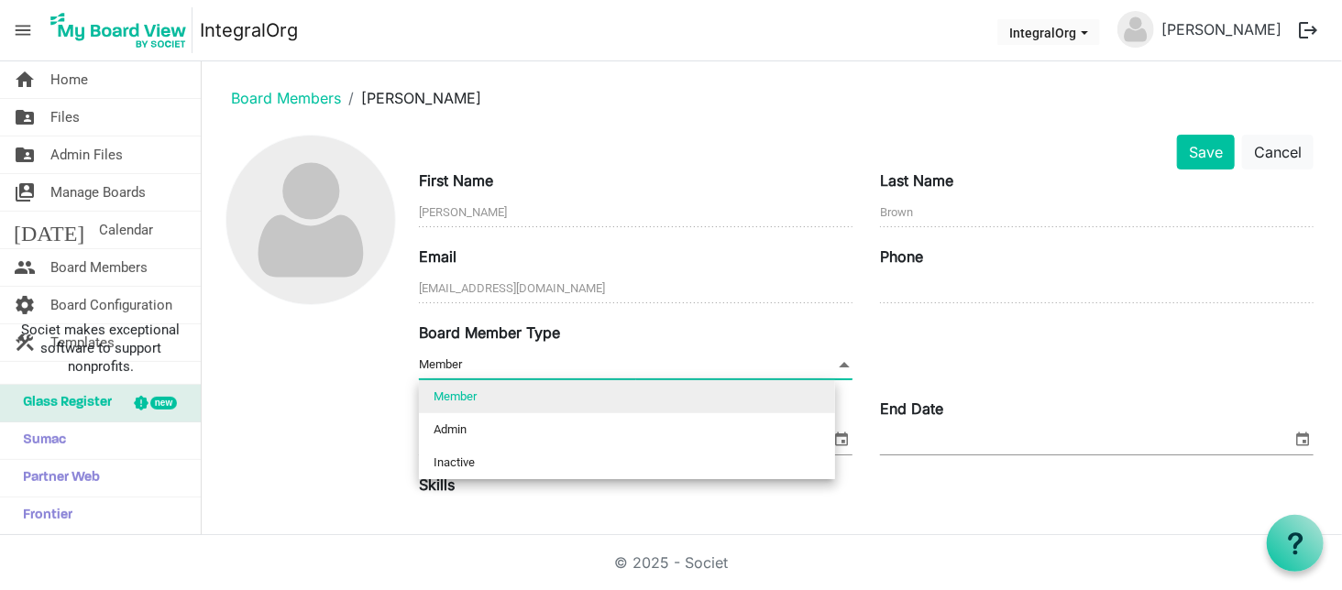
click at [836, 369] on span at bounding box center [844, 365] width 17 height 20
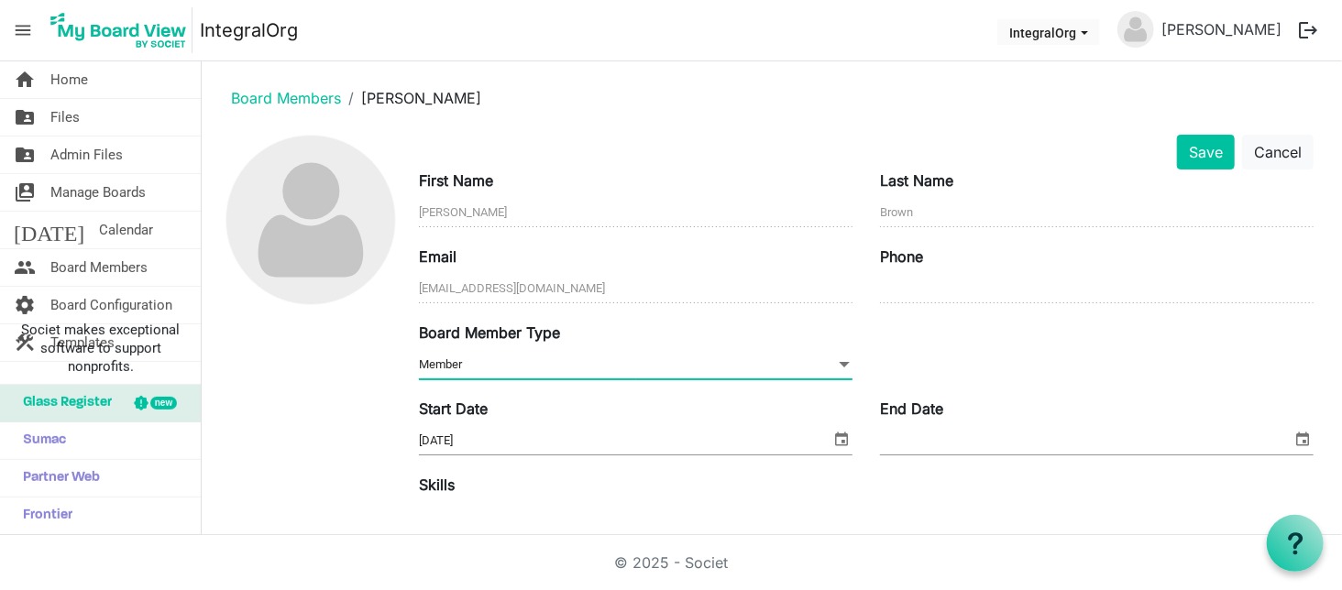
click at [1292, 440] on span "select" at bounding box center [1303, 439] width 22 height 24
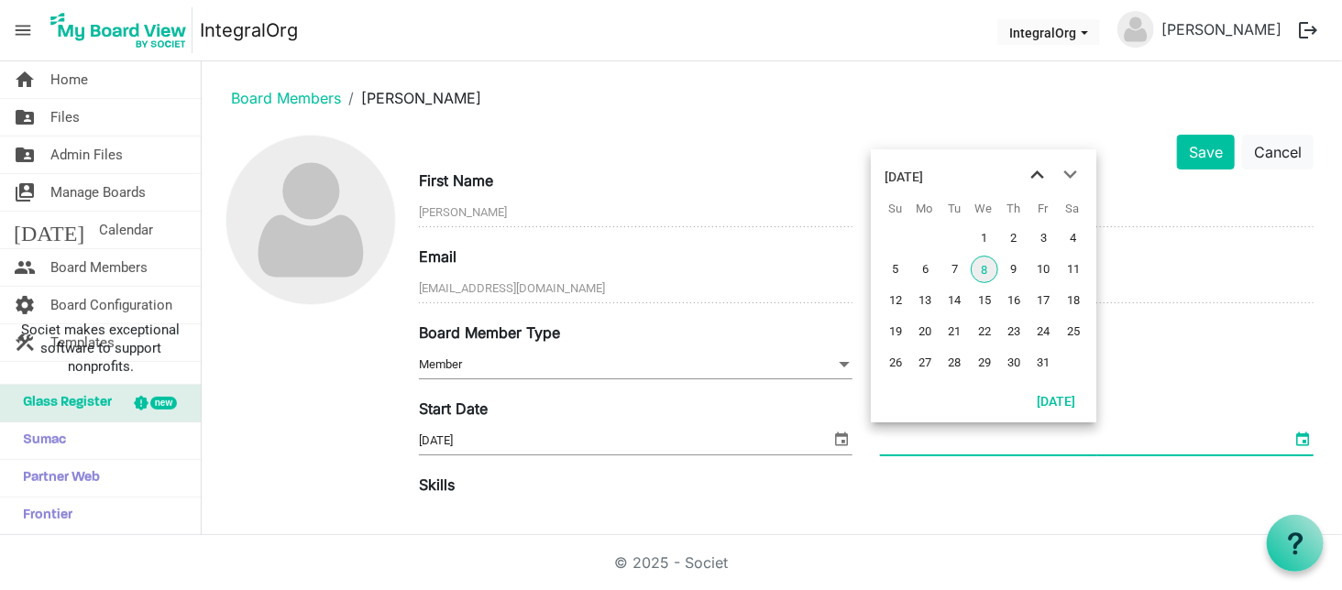
click at [1035, 174] on span "previous month" at bounding box center [1038, 175] width 32 height 33
click at [957, 331] on span "23" at bounding box center [955, 332] width 28 height 28
type input "9/23/2025"
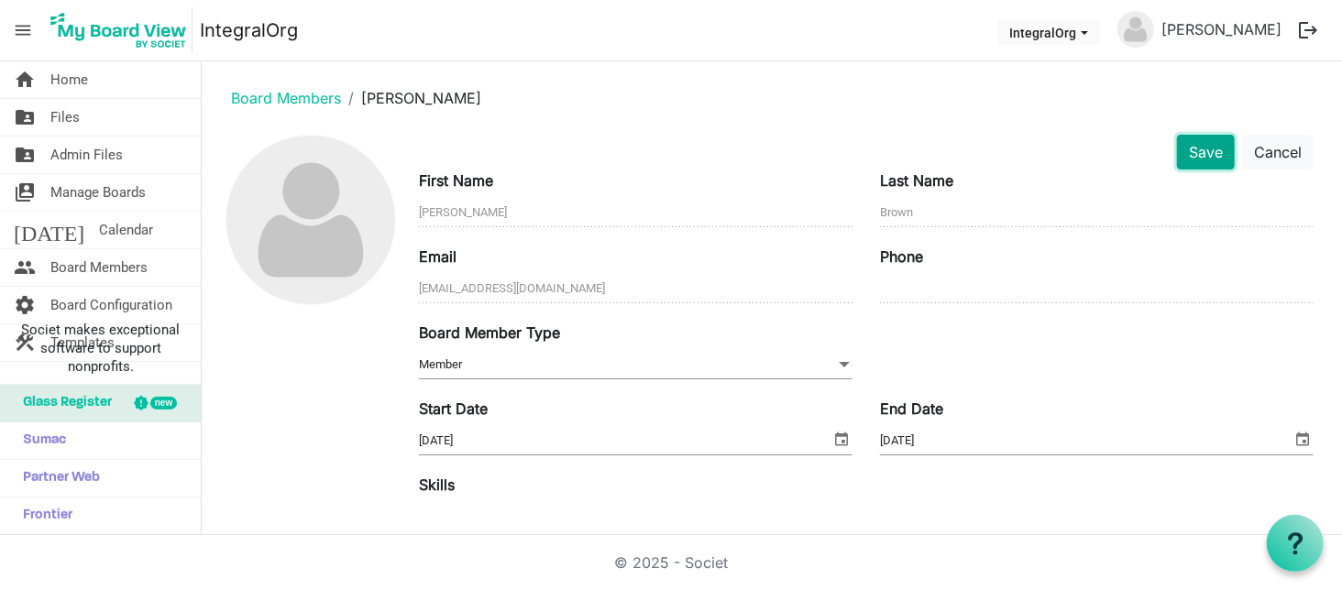
click at [1188, 152] on button "Save" at bounding box center [1206, 152] width 58 height 35
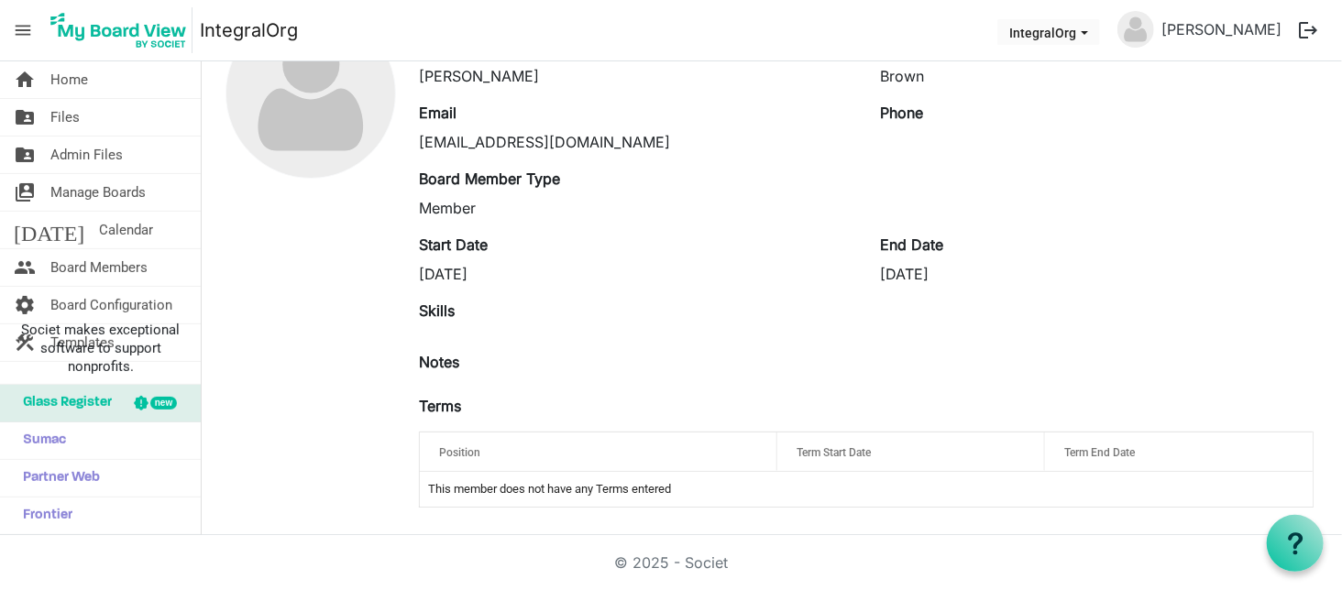
scroll to position [126, 0]
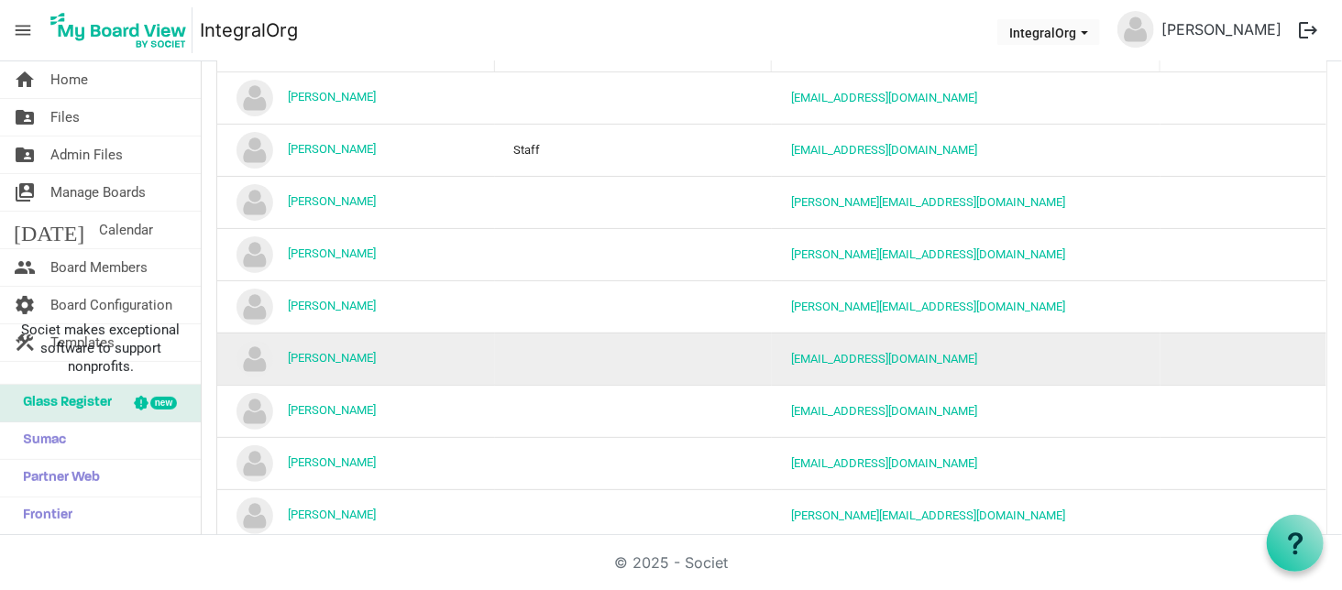
scroll to position [392, 0]
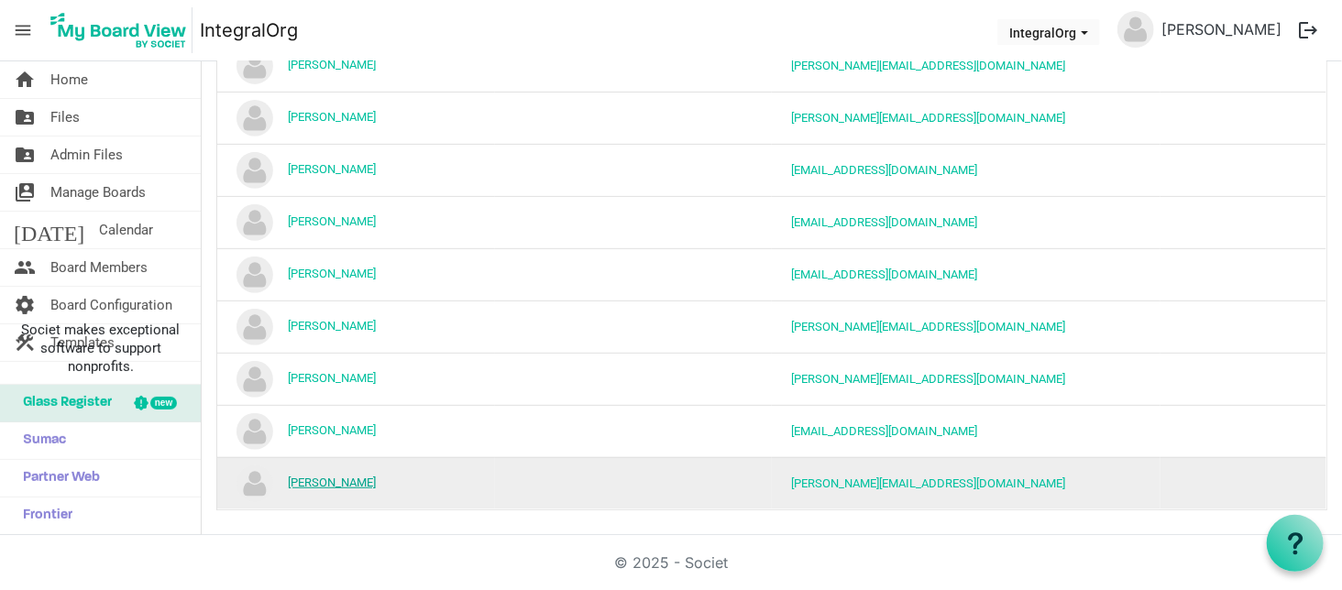
click at [345, 479] on link "Sharon Carry" at bounding box center [332, 483] width 88 height 14
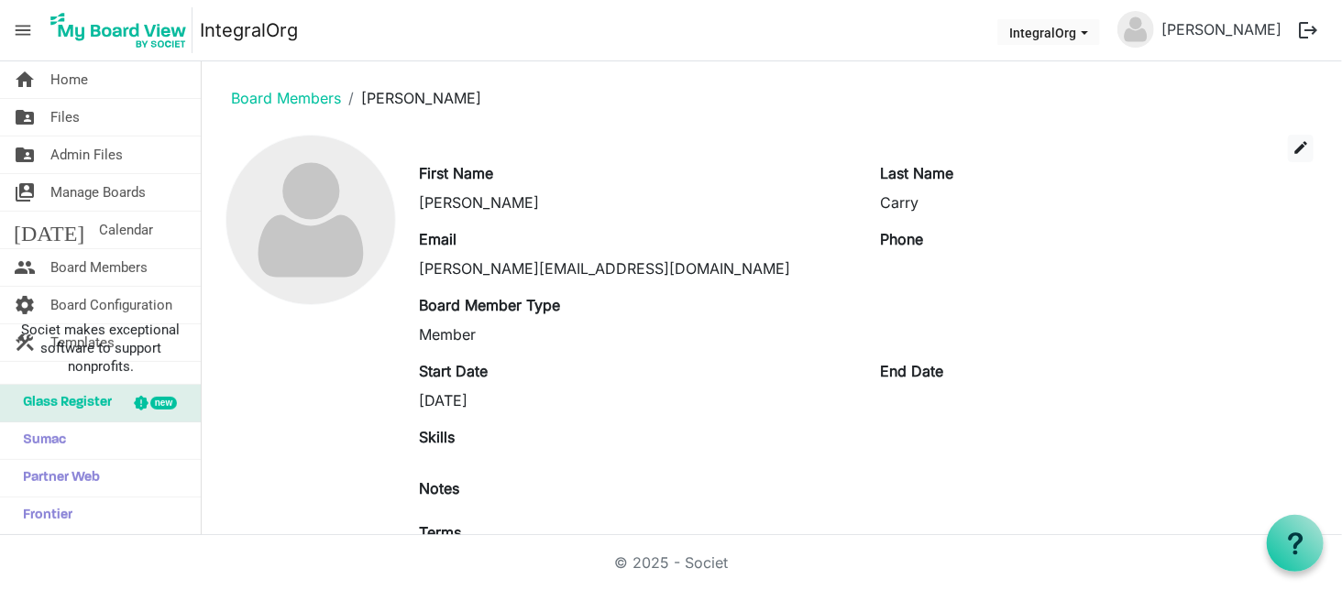
click at [1301, 145] on div "edit" at bounding box center [866, 149] width 922 height 28
click at [1293, 144] on span "edit" at bounding box center [1301, 147] width 17 height 17
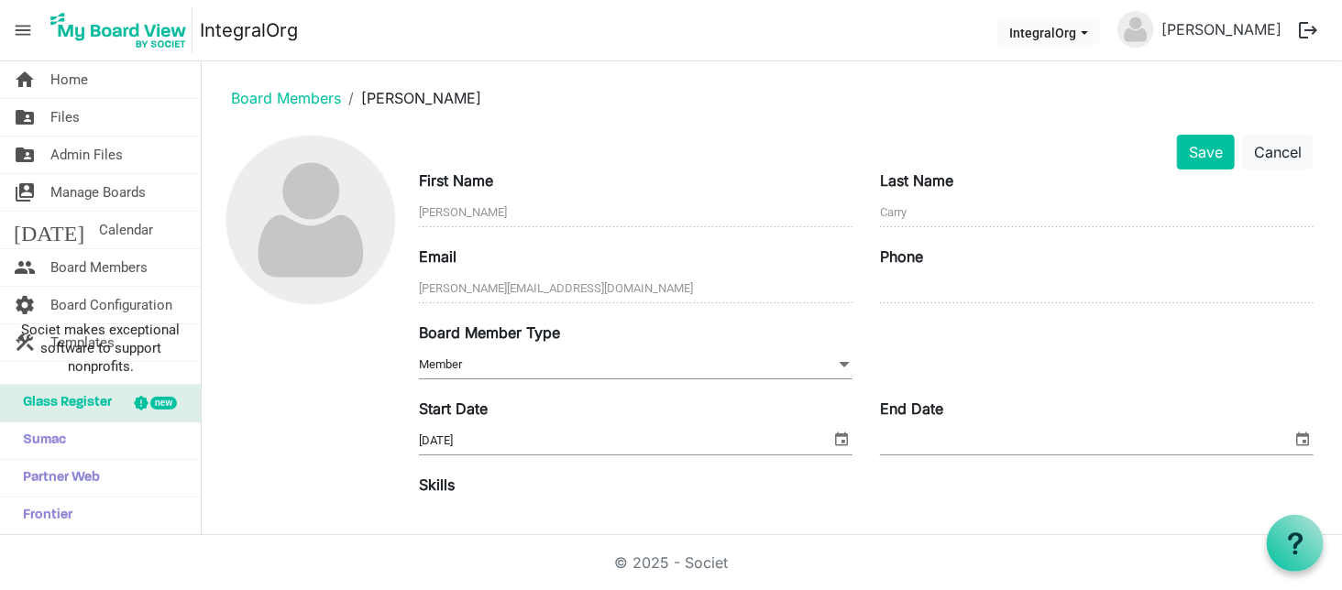
click at [1292, 439] on span "select" at bounding box center [1303, 439] width 22 height 24
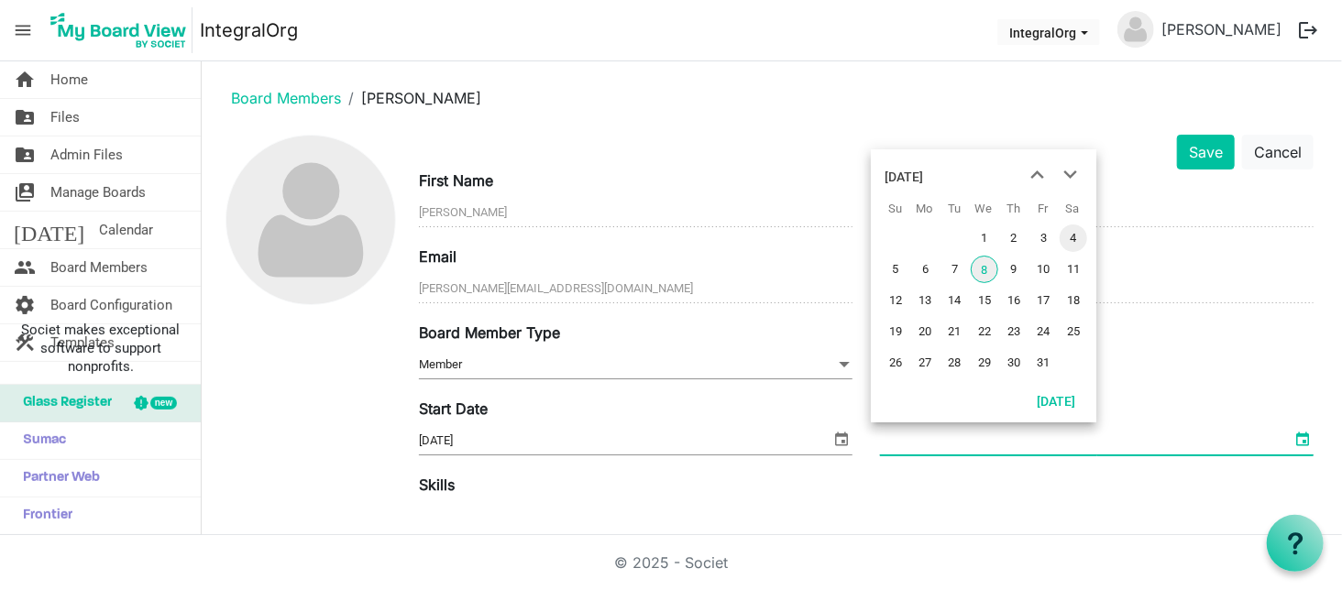
click at [1073, 236] on span "4" at bounding box center [1074, 239] width 28 height 28
type input "10/4/2025"
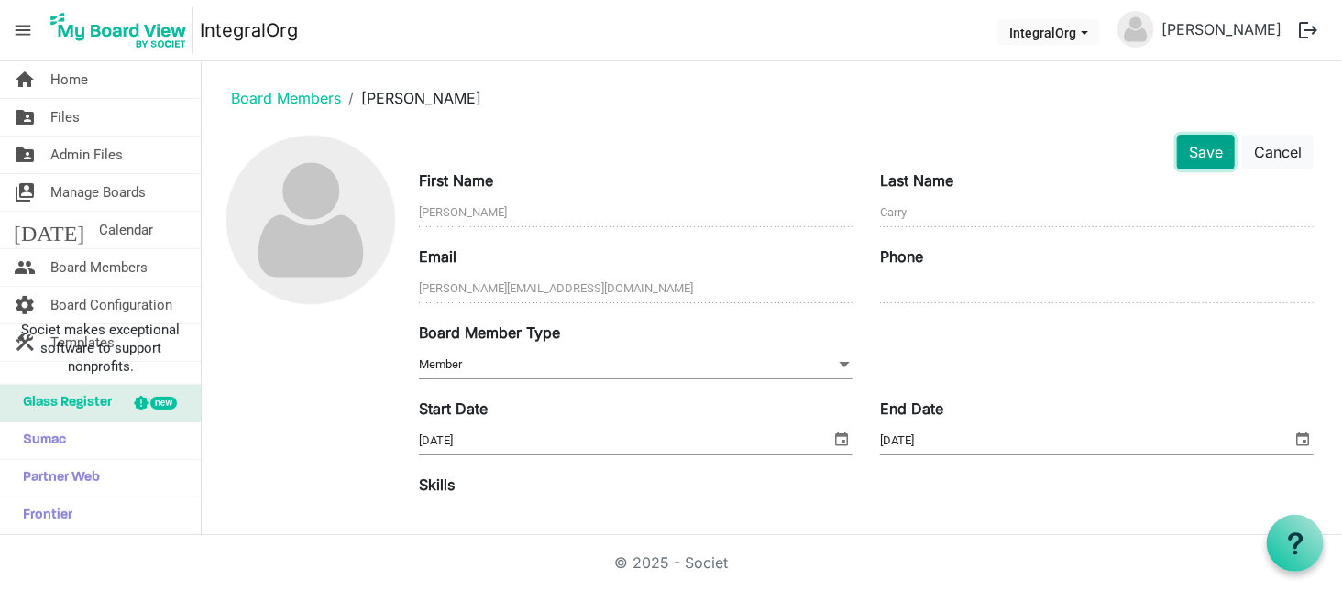
click at [1195, 146] on button "Save" at bounding box center [1206, 152] width 58 height 35
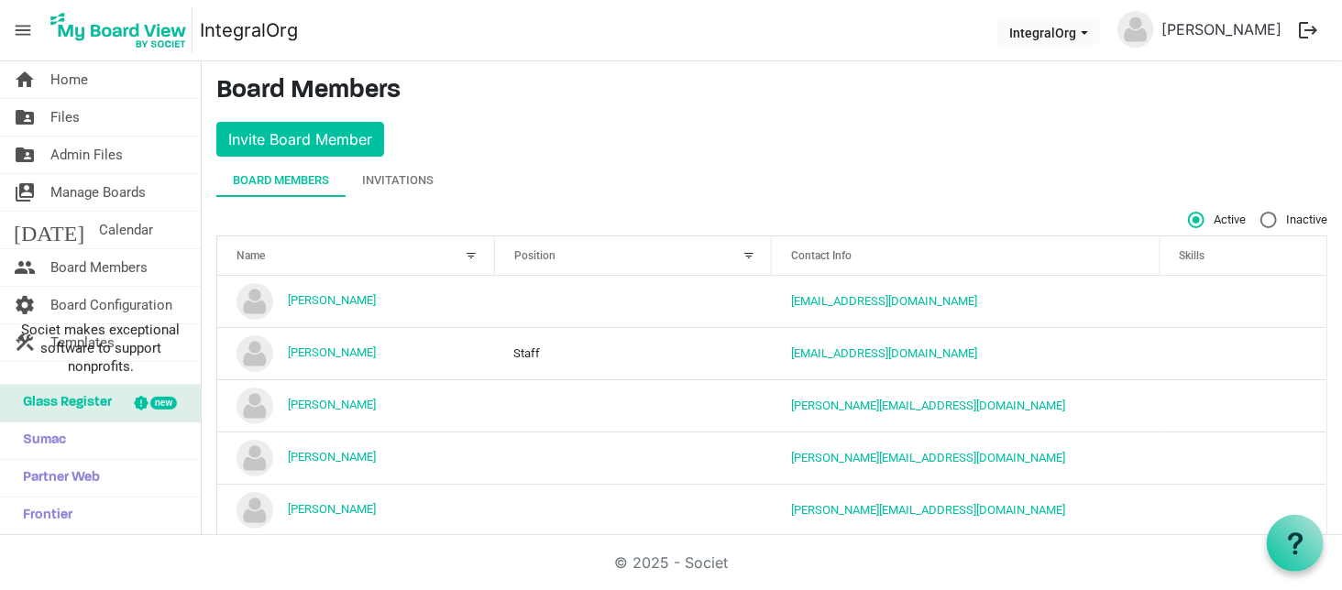
click at [1269, 216] on span "Inactive" at bounding box center [1294, 220] width 67 height 17
click at [1261, 213] on input "Inactive" at bounding box center [1261, 212] width 1 height 1
radio input "true"
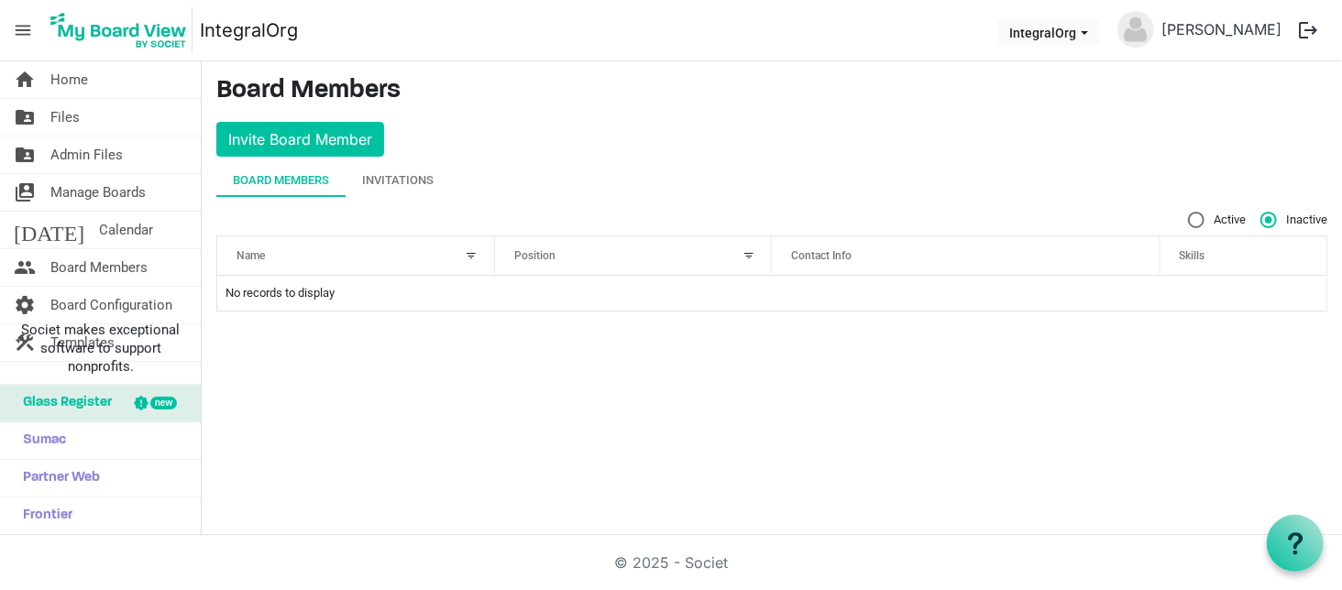
click at [1224, 222] on span "Active" at bounding box center [1217, 220] width 58 height 17
click at [1189, 213] on input "Active" at bounding box center [1188, 212] width 1 height 1
radio input "true"
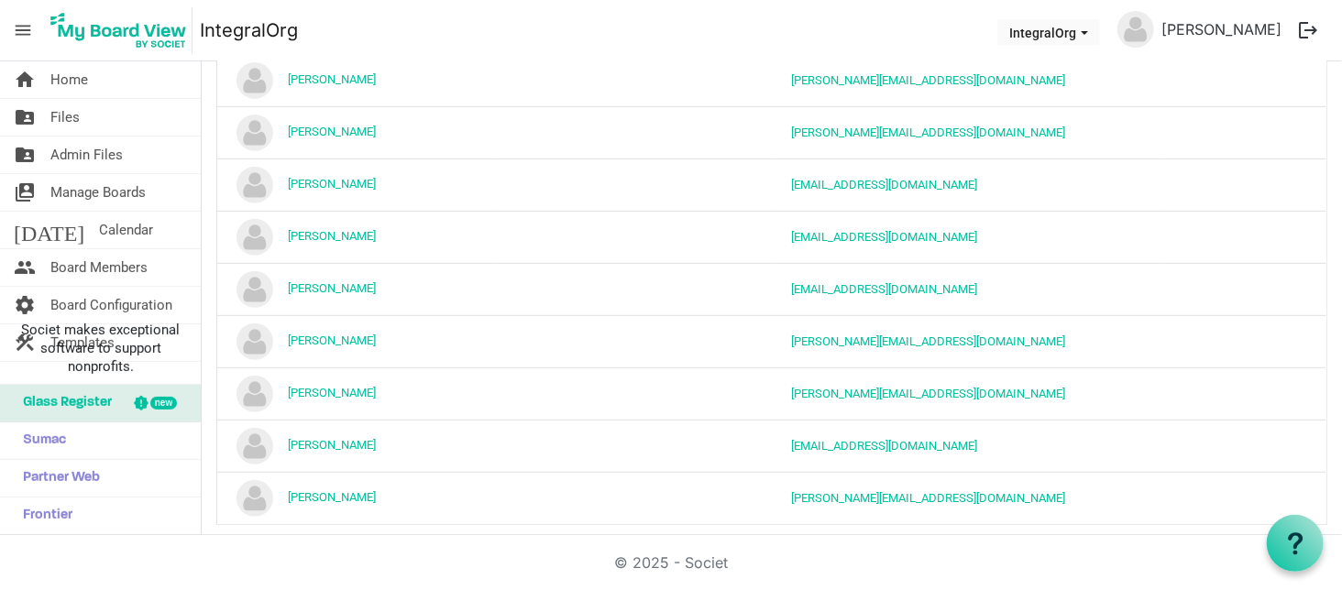
scroll to position [392, 0]
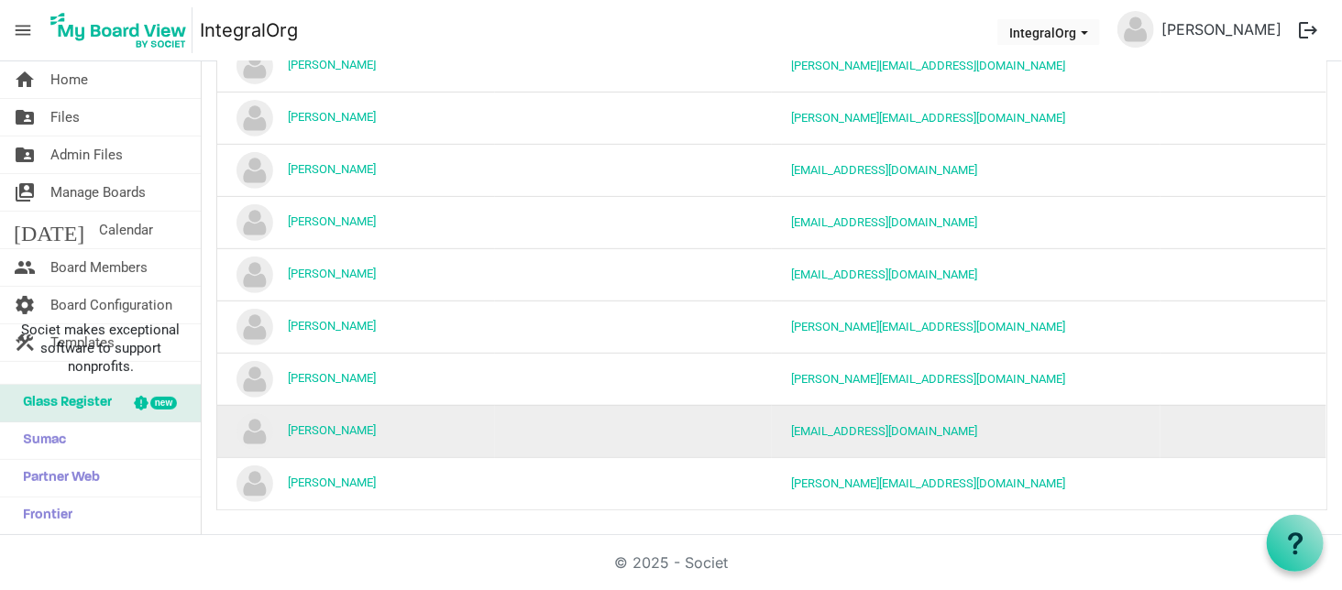
click at [337, 435] on td "Sandra Crozier-McKee" at bounding box center [356, 431] width 278 height 52
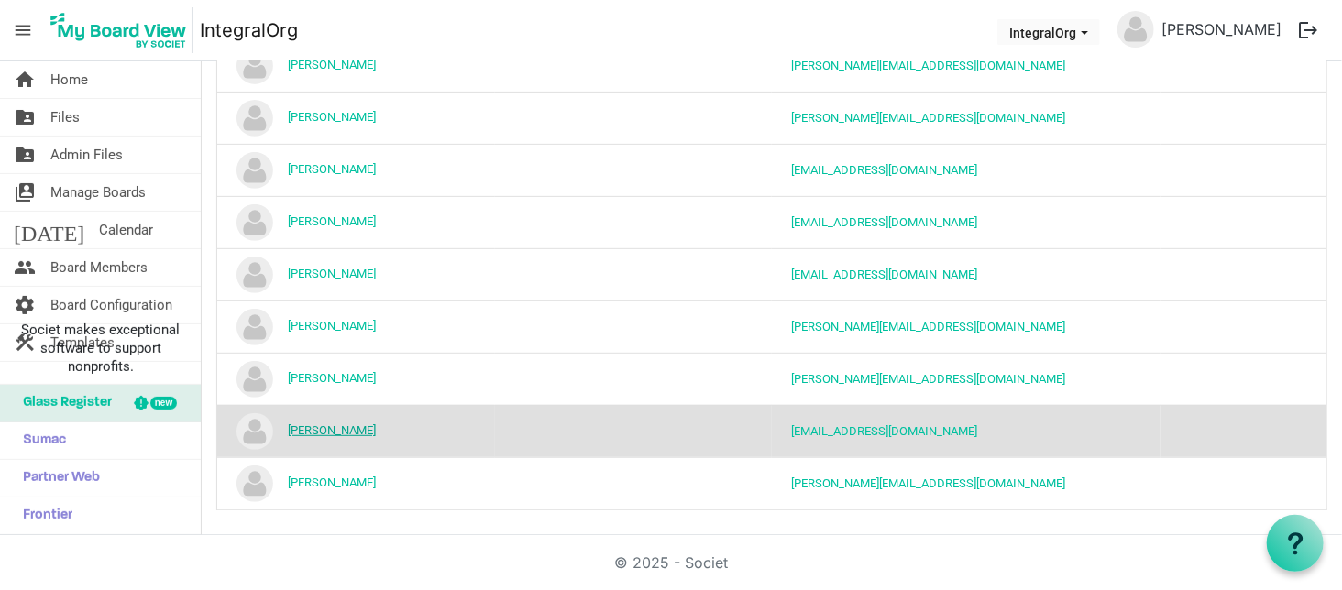
click at [339, 430] on link "Sandra Crozier-McKee" at bounding box center [332, 431] width 88 height 14
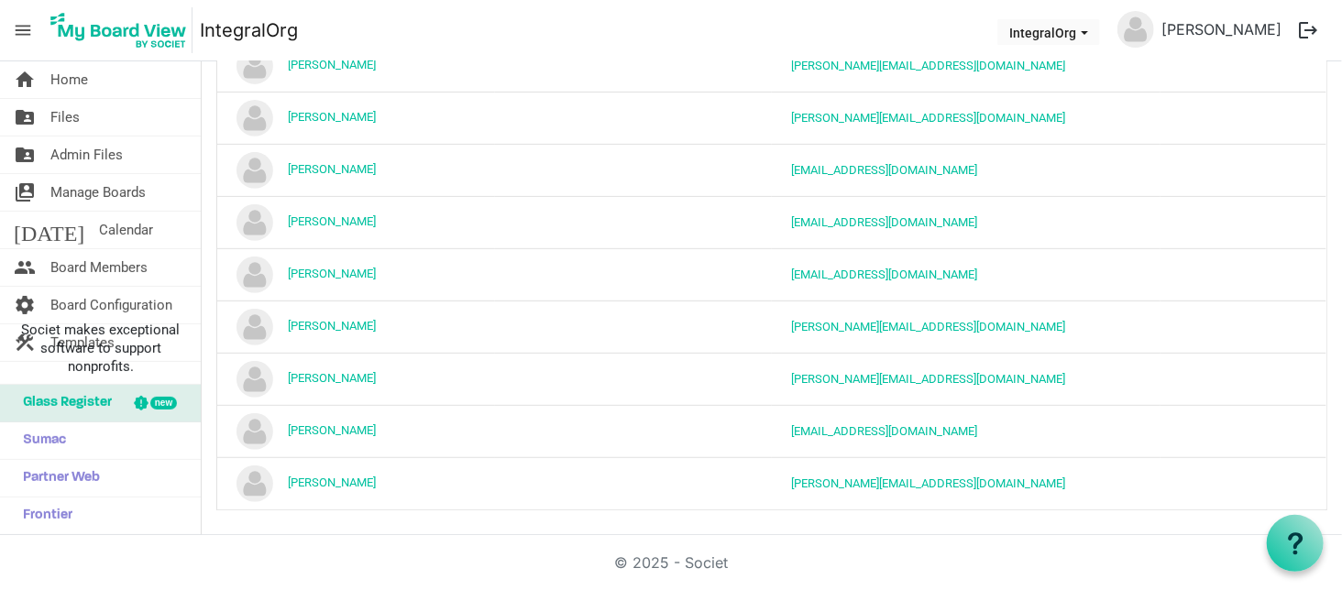
scroll to position [188, 0]
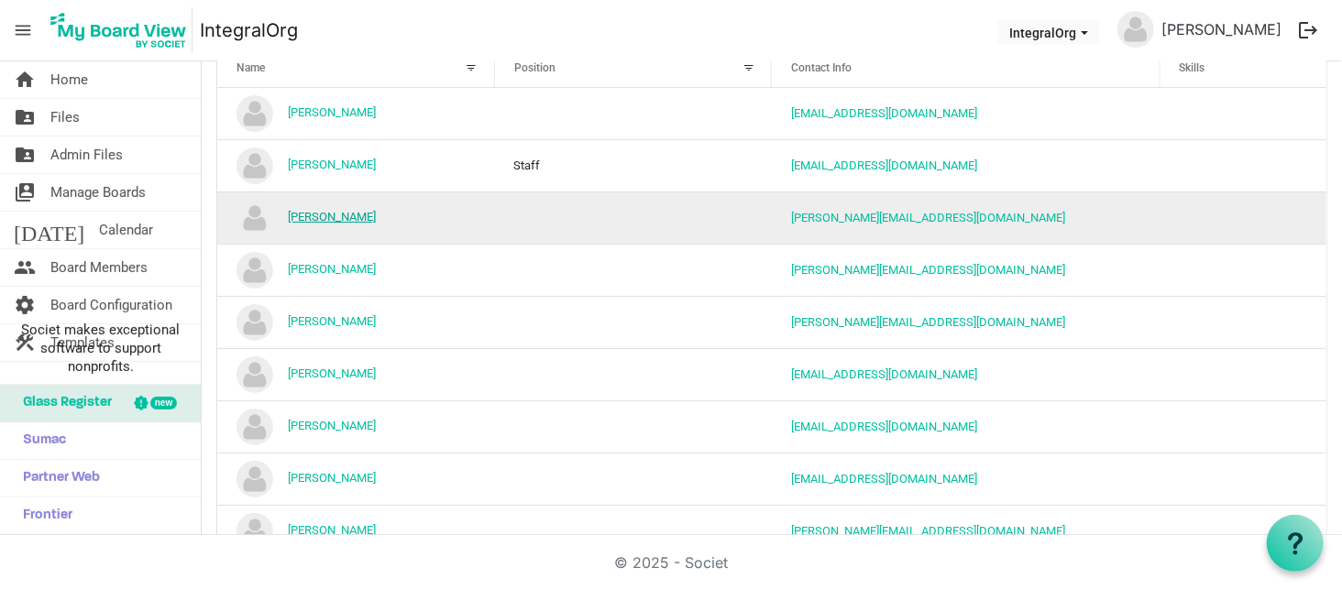
drag, startPoint x: 305, startPoint y: 223, endPoint x: 291, endPoint y: 213, distance: 17.8
click at [291, 213] on link "[PERSON_NAME]" at bounding box center [332, 217] width 88 height 14
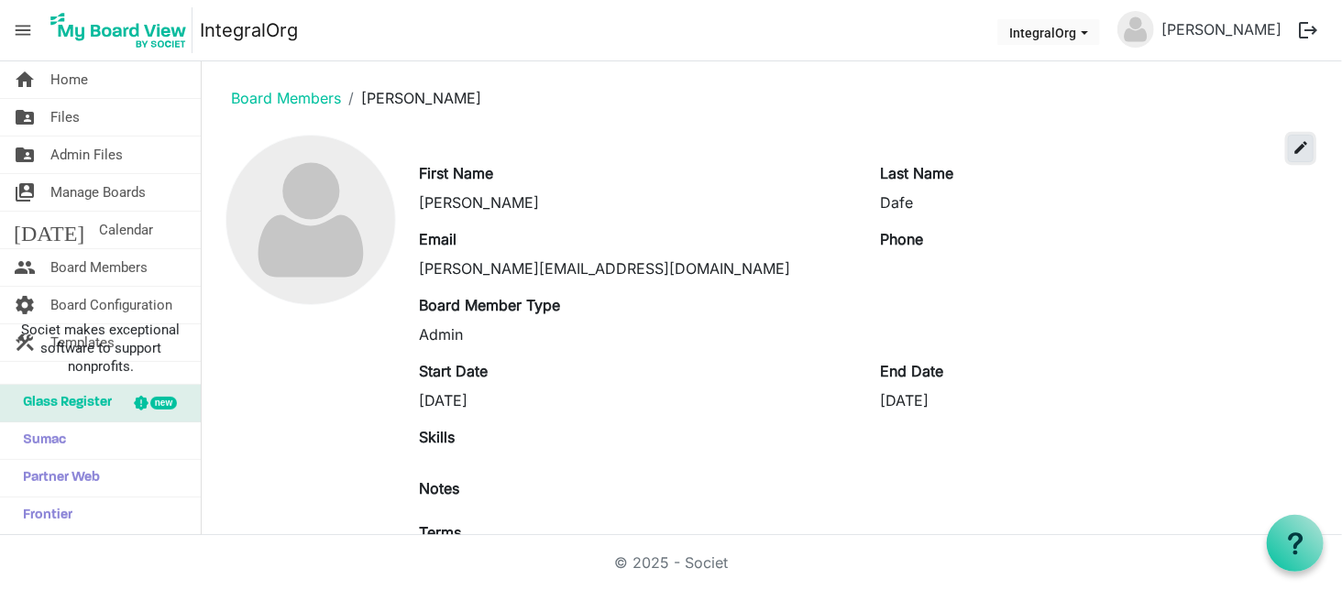
click at [1293, 151] on span "edit" at bounding box center [1301, 147] width 17 height 17
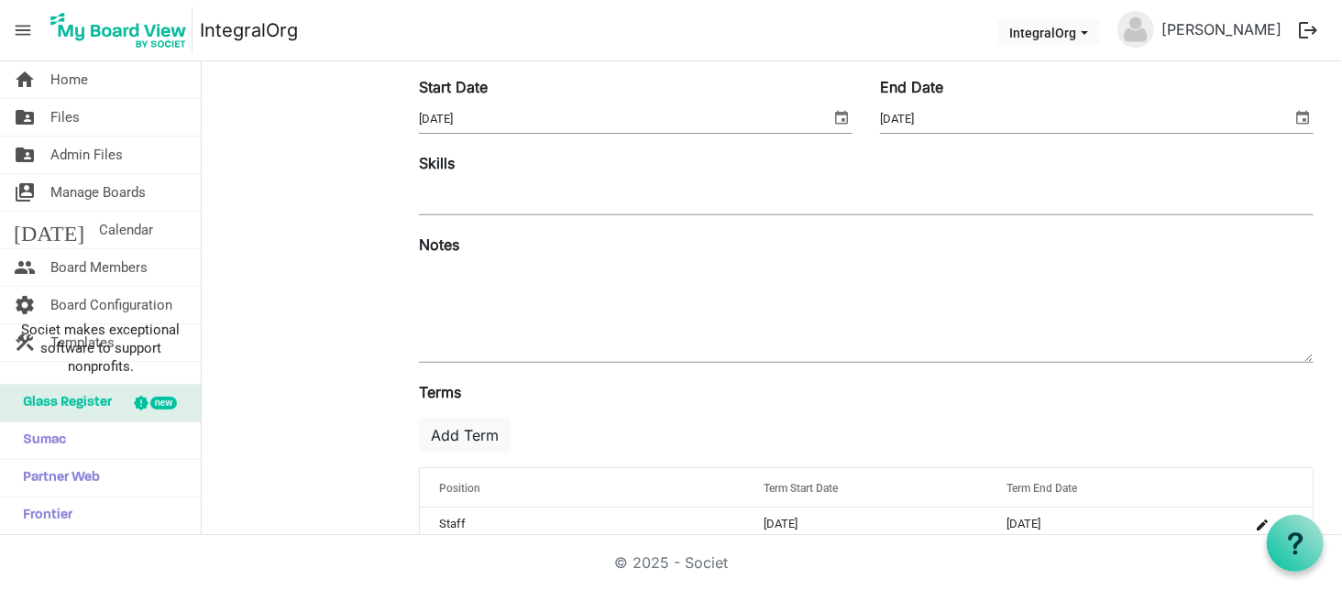
scroll to position [354, 0]
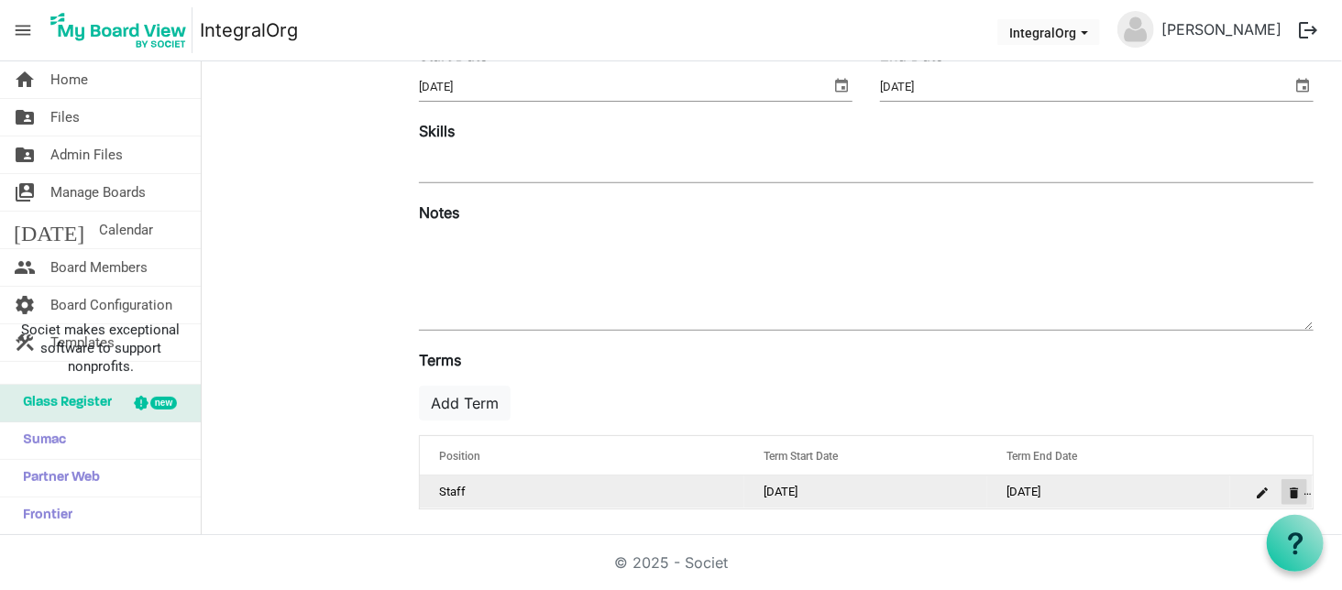
click at [1289, 490] on span "is Command column column header" at bounding box center [1294, 493] width 11 height 11
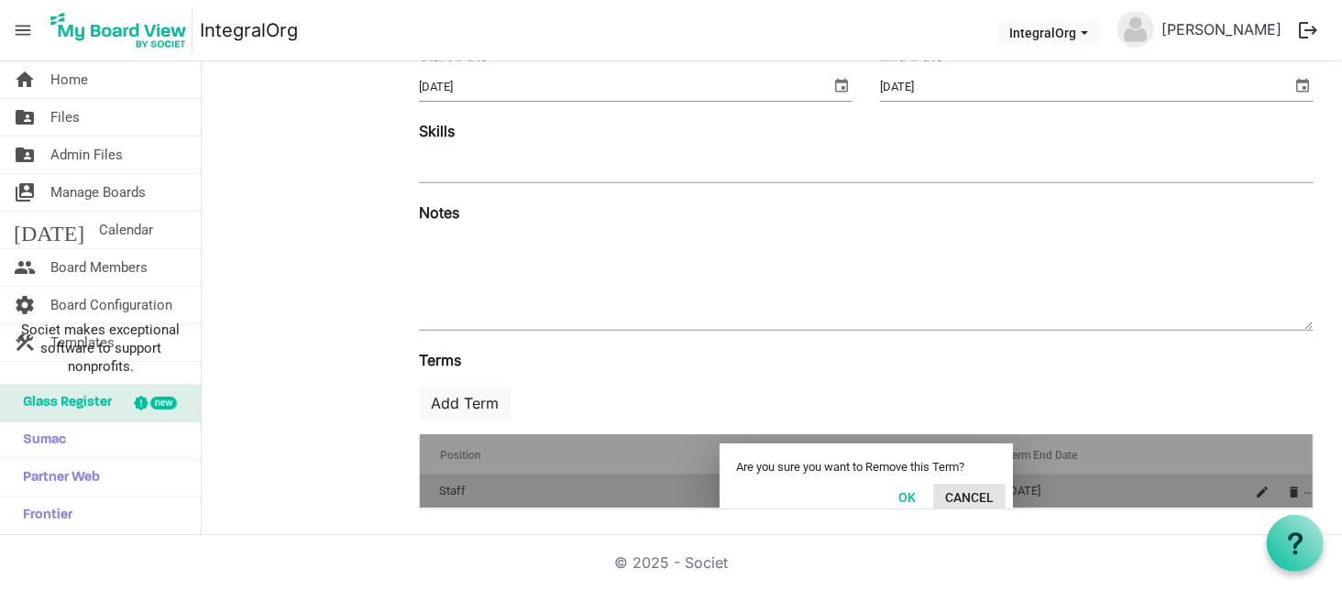
click at [968, 493] on button "Cancel" at bounding box center [969, 497] width 72 height 26
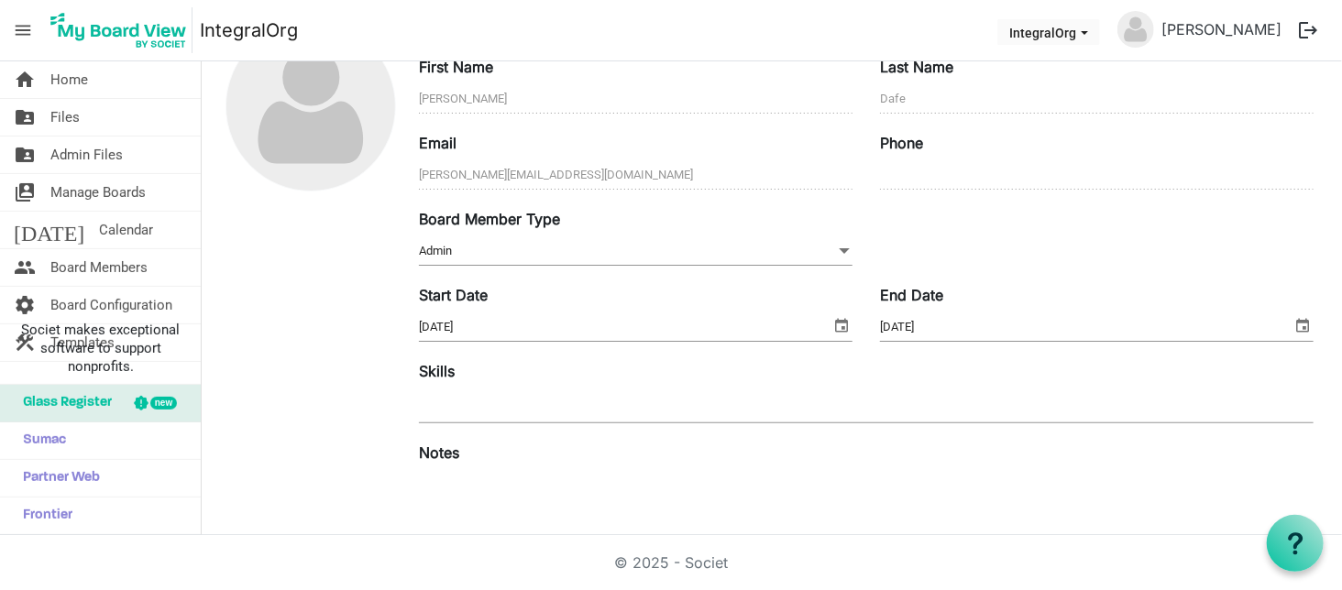
scroll to position [0, 0]
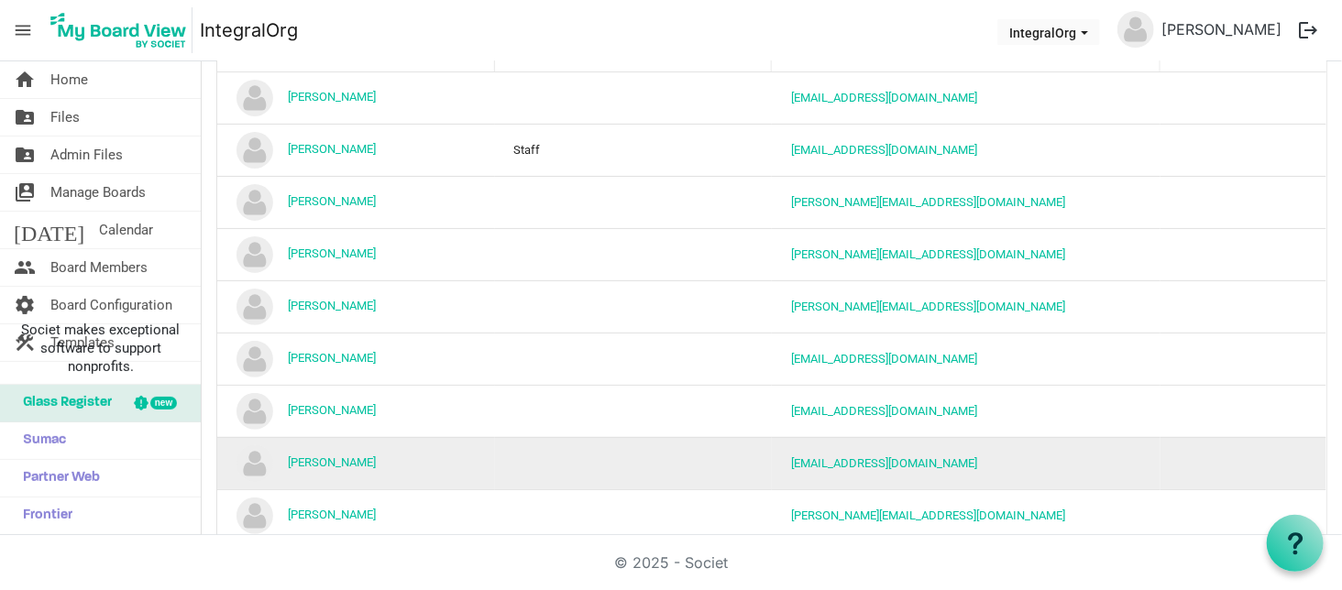
scroll to position [392, 0]
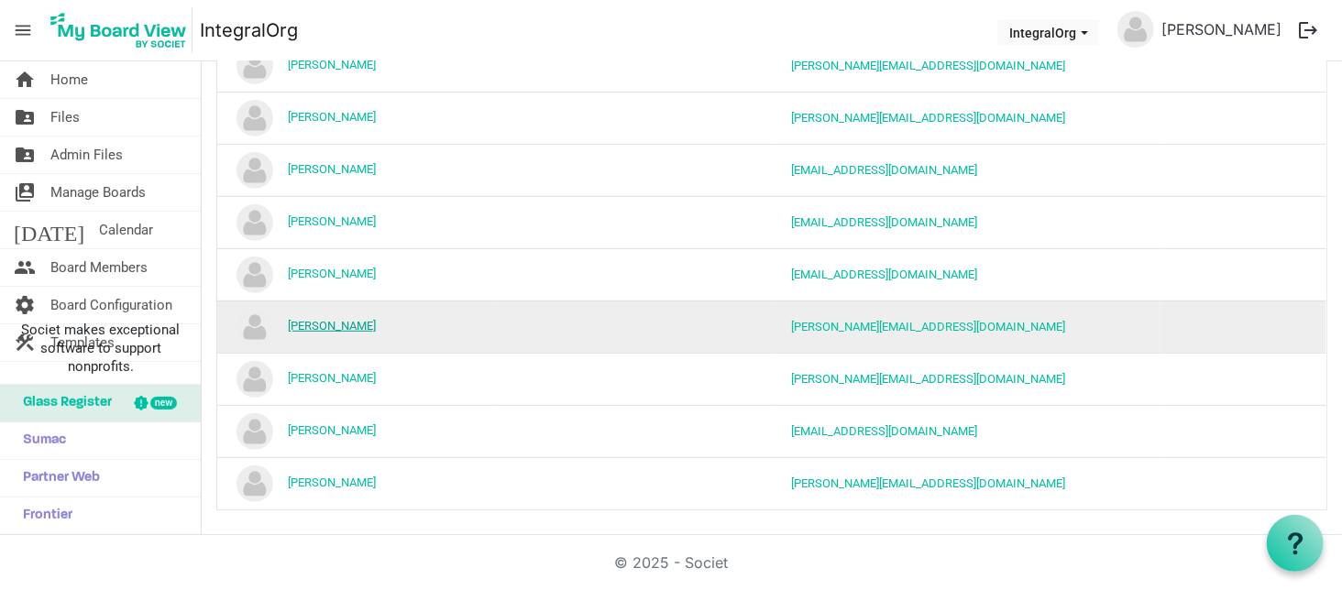
click at [316, 325] on link "[PERSON_NAME]" at bounding box center [332, 326] width 88 height 14
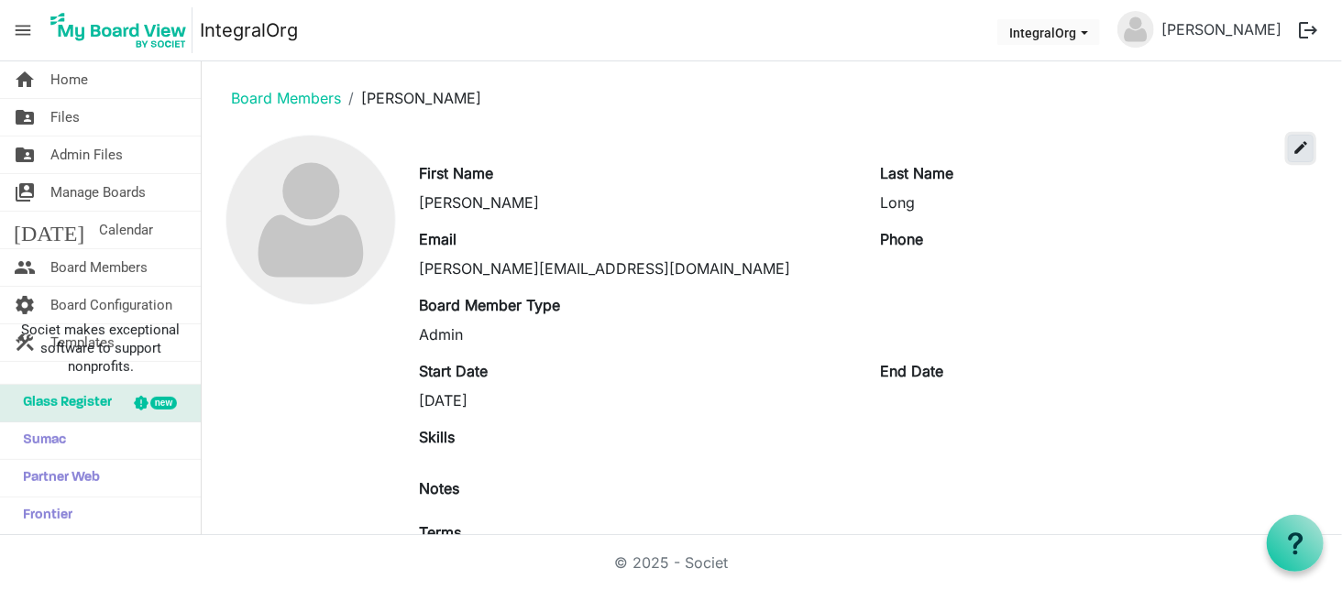
click at [1293, 154] on span "edit" at bounding box center [1301, 147] width 17 height 17
